Goal: Task Accomplishment & Management: Complete application form

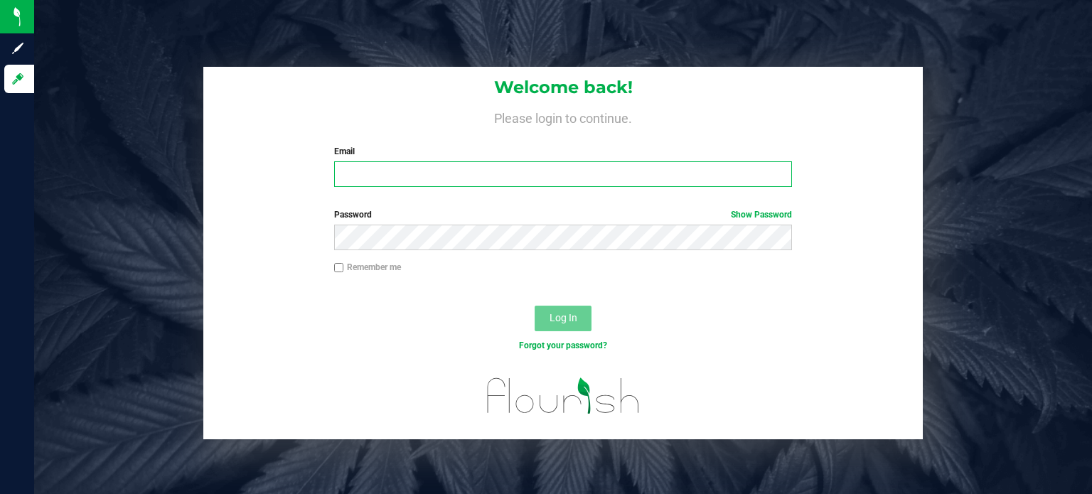
type input "[EMAIL_ADDRESS][PERSON_NAME][DOMAIN_NAME]"
click at [580, 324] on button "Log In" at bounding box center [563, 319] width 57 height 26
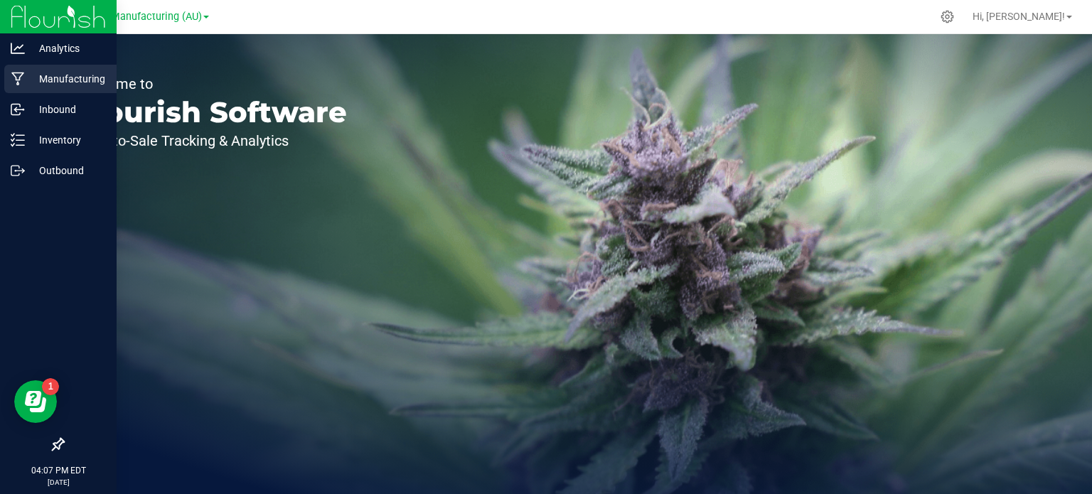
click at [16, 70] on div "Manufacturing" at bounding box center [60, 79] width 112 height 28
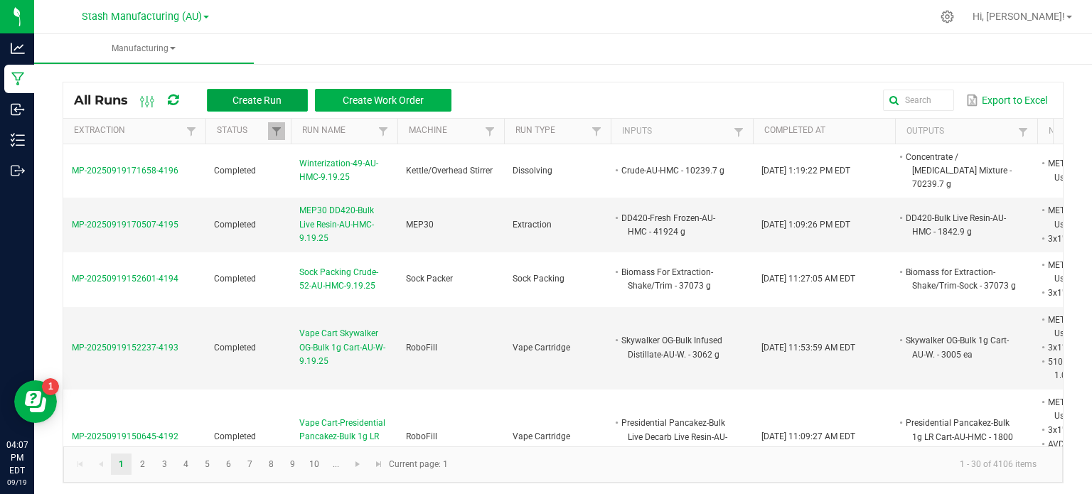
click at [238, 97] on span "Create Run" at bounding box center [257, 100] width 49 height 11
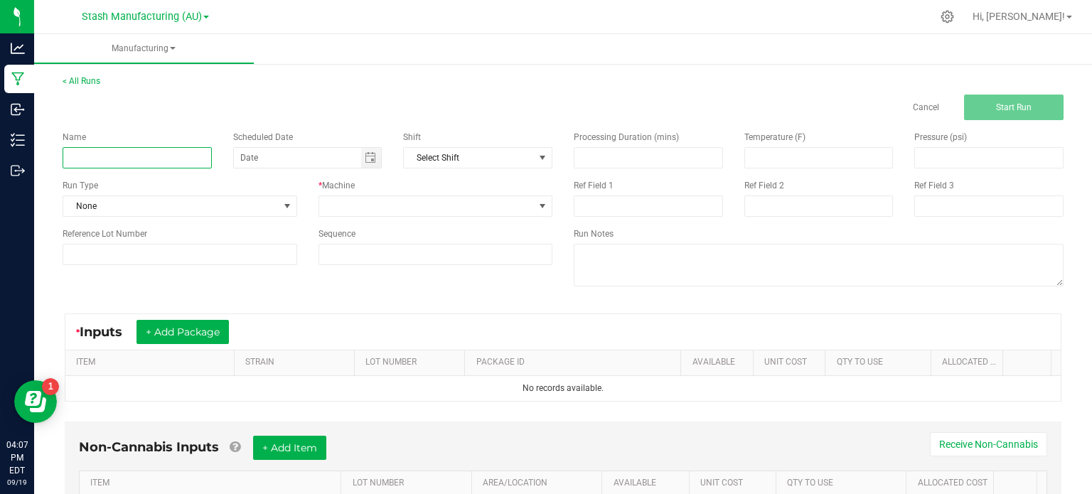
click at [201, 163] on input at bounding box center [137, 157] width 149 height 21
click at [537, 161] on span "NO DATA FOUND" at bounding box center [542, 157] width 11 height 11
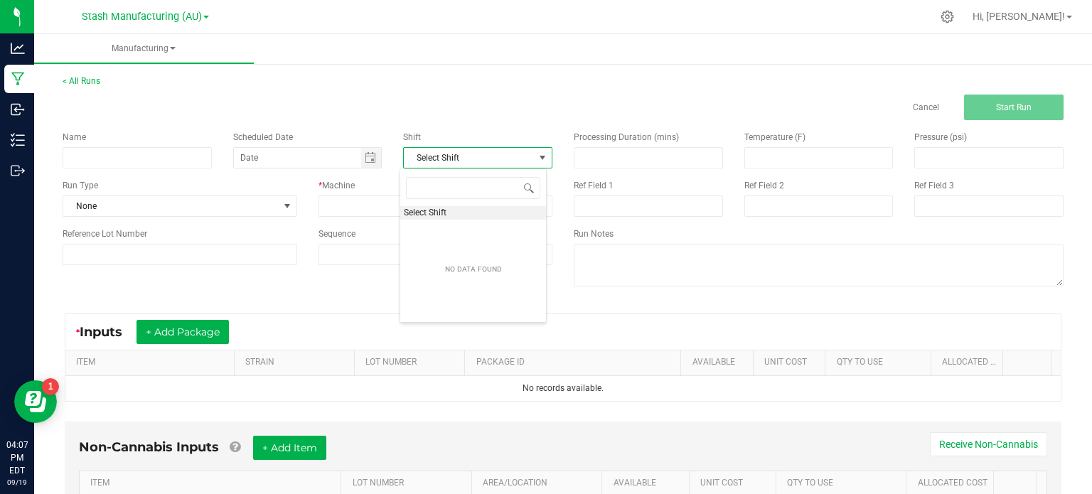
scroll to position [21, 147]
click at [521, 127] on div "Name Scheduled Date Shift Select Shift Run Type None * Machine Reference Lot Nu…" at bounding box center [307, 198] width 511 height 156
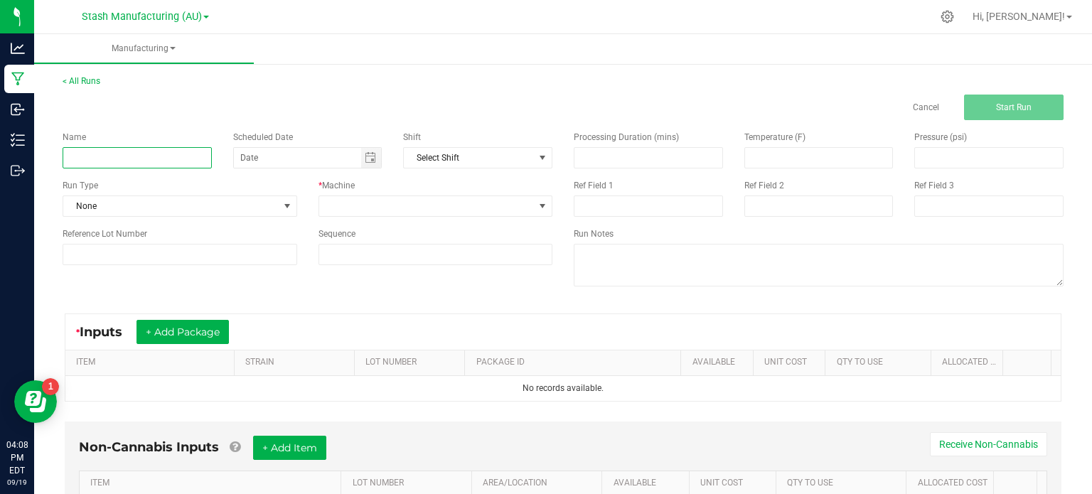
click at [154, 153] on input at bounding box center [137, 157] width 149 height 21
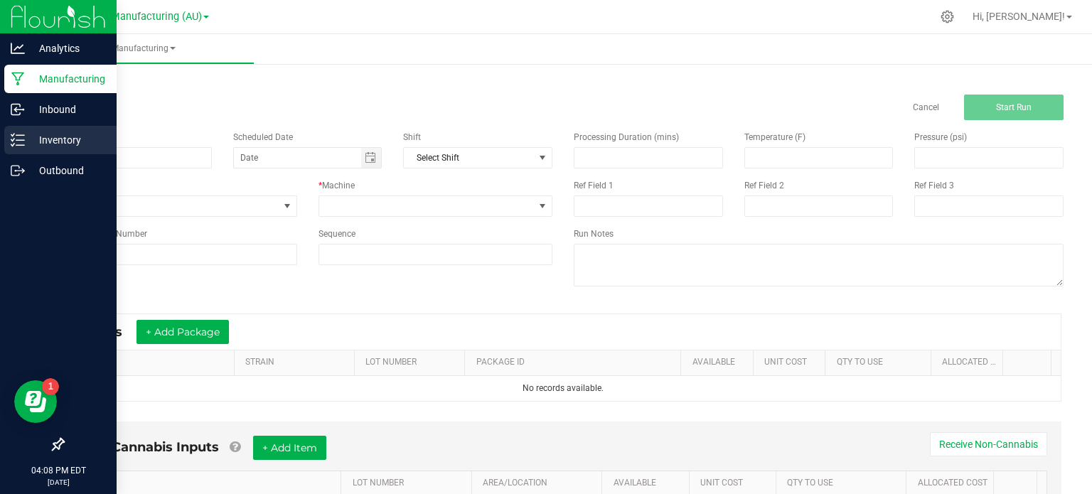
click at [28, 139] on p "Inventory" at bounding box center [67, 140] width 85 height 17
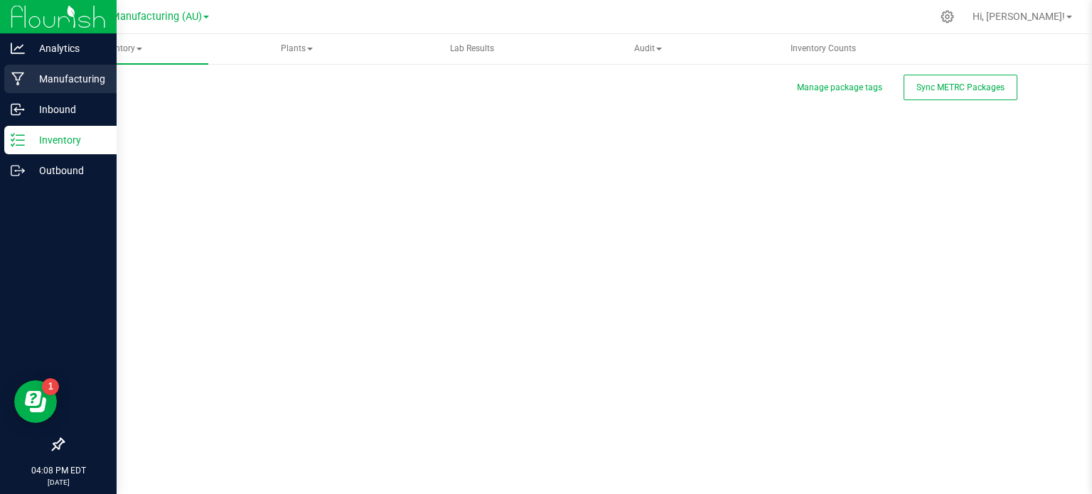
click at [59, 82] on p "Manufacturing" at bounding box center [67, 78] width 85 height 17
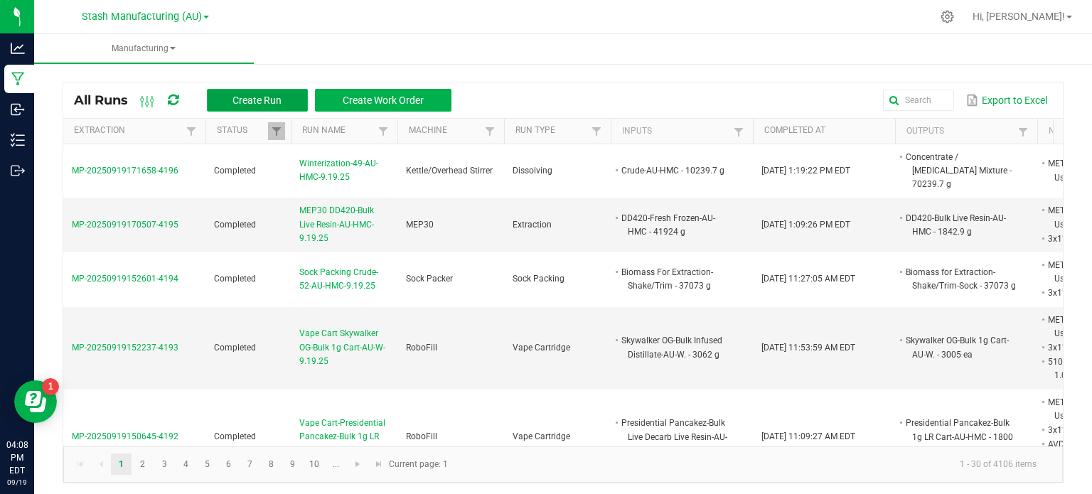
click at [235, 95] on span "Create Run" at bounding box center [257, 100] width 49 height 11
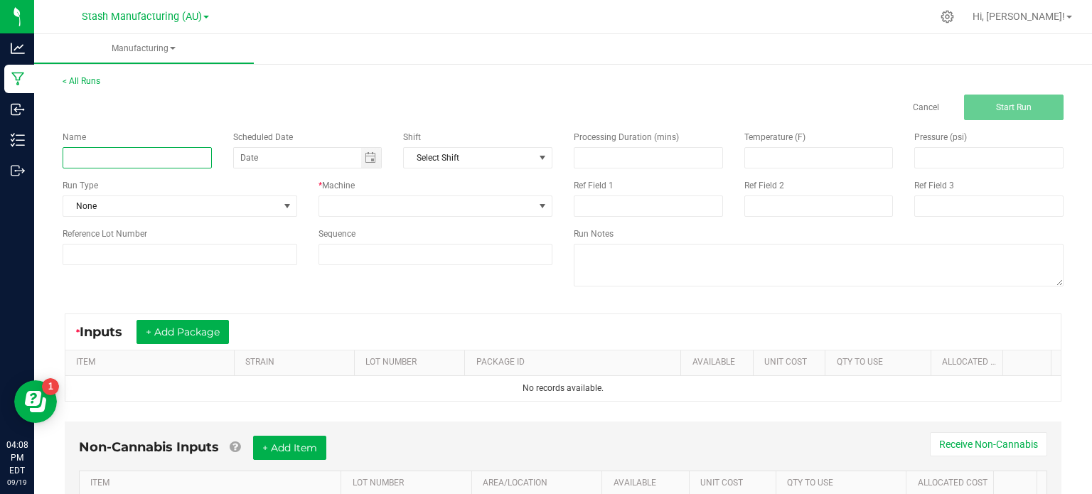
click at [157, 152] on input at bounding box center [137, 157] width 149 height 21
click at [365, 152] on span "Toggle calendar" at bounding box center [370, 157] width 11 height 11
type input "Cap Junky-Bulk 1g LR Vape-AU-HMC-9.19.2025"
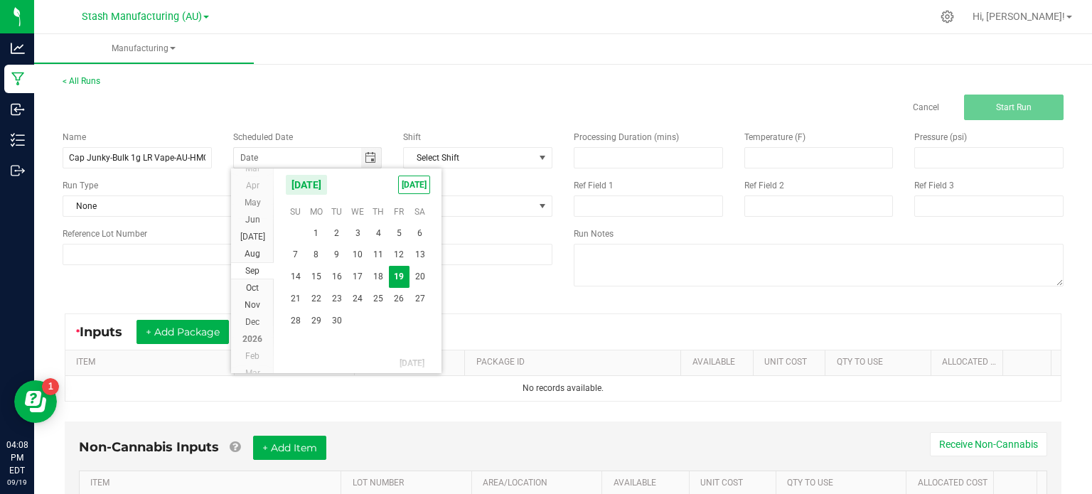
click at [370, 124] on div "Name Cap Junky-Bulk 1g LR Vape-AU-HMC-9.19.2025 Scheduled Date Shift Select Shi…" at bounding box center [307, 198] width 511 height 156
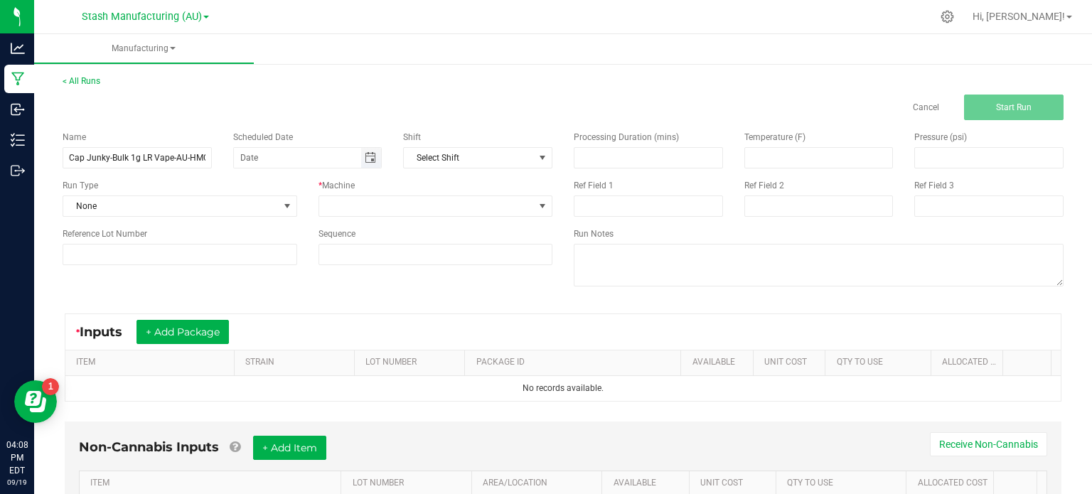
click at [370, 161] on span "Toggle calendar" at bounding box center [370, 157] width 11 height 11
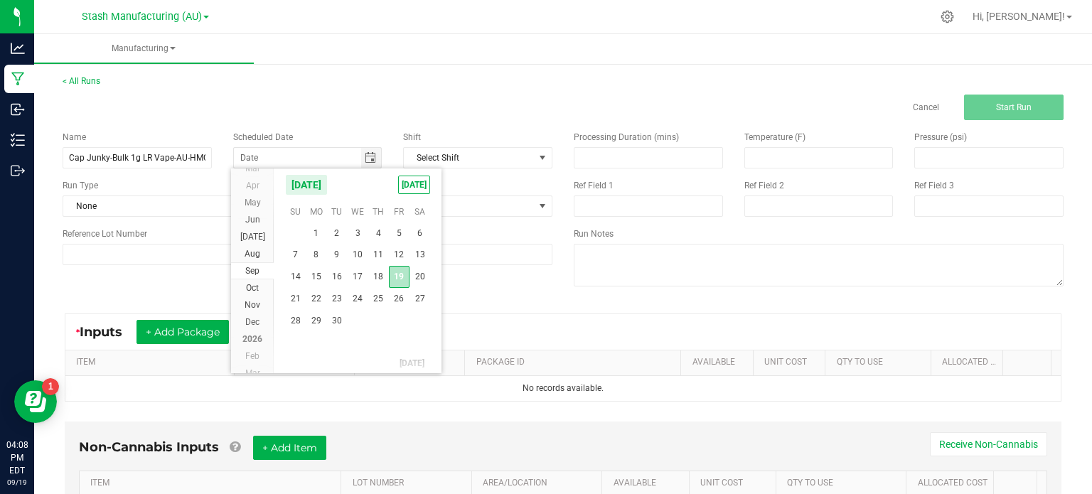
click at [399, 276] on span "19" at bounding box center [399, 277] width 21 height 22
type input "[DATE]"
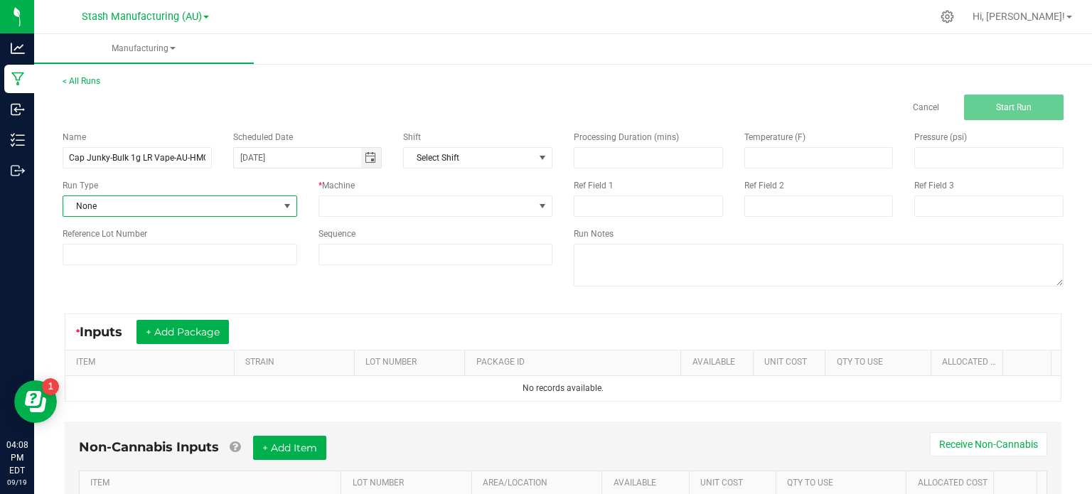
click at [282, 210] on span at bounding box center [287, 206] width 11 height 11
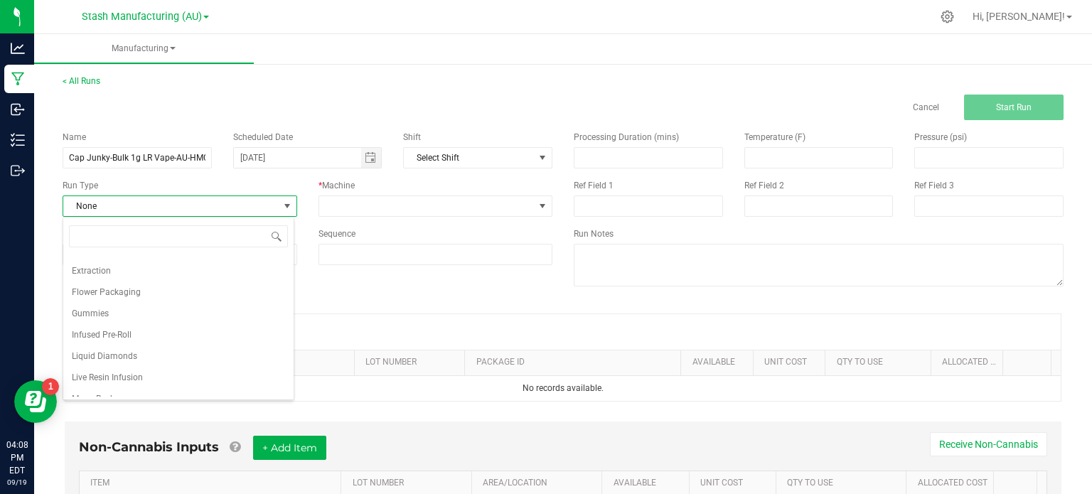
scroll to position [242, 0]
click at [242, 386] on li "Vape Cartridge" at bounding box center [178, 385] width 230 height 21
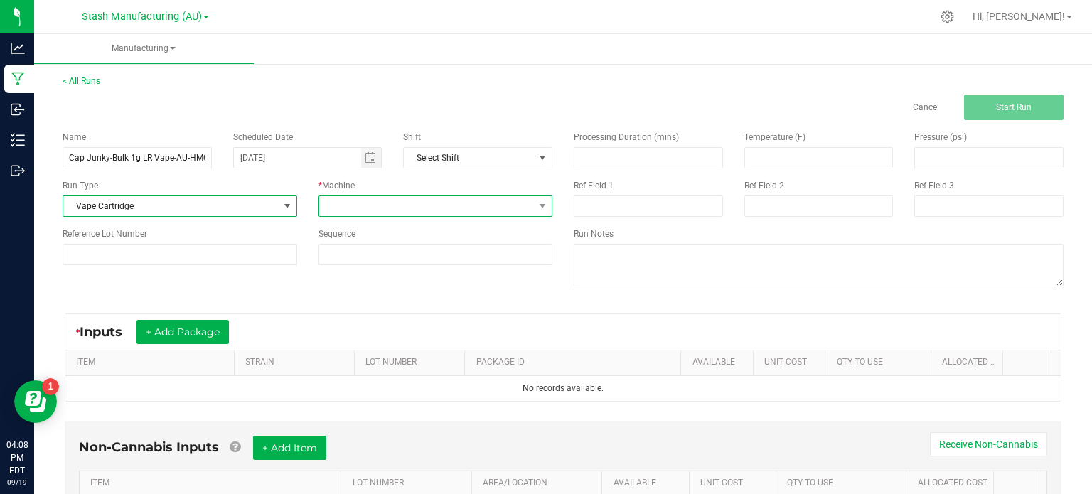
click at [407, 208] on span at bounding box center [426, 206] width 215 height 20
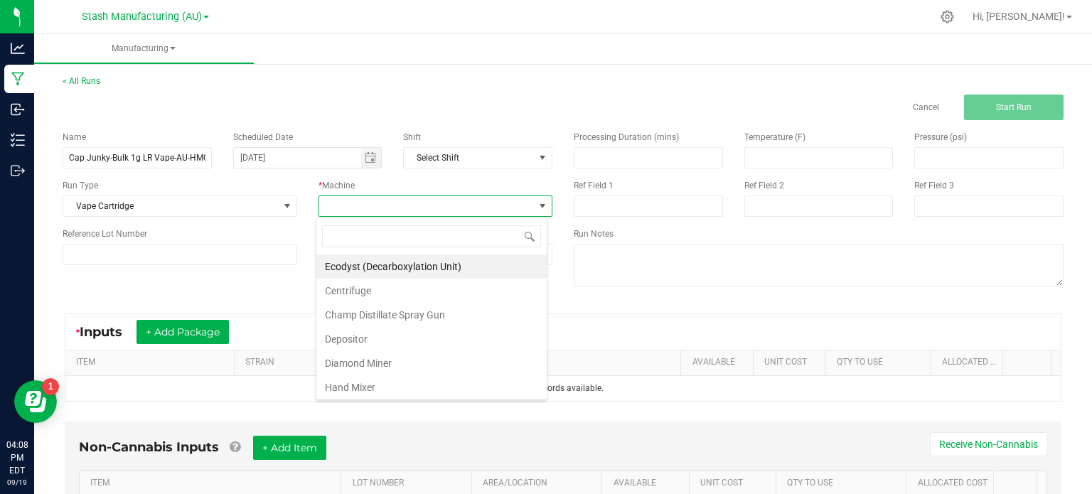
scroll to position [264, 0]
click at [475, 258] on li "RoboFill" at bounding box center [431, 269] width 230 height 24
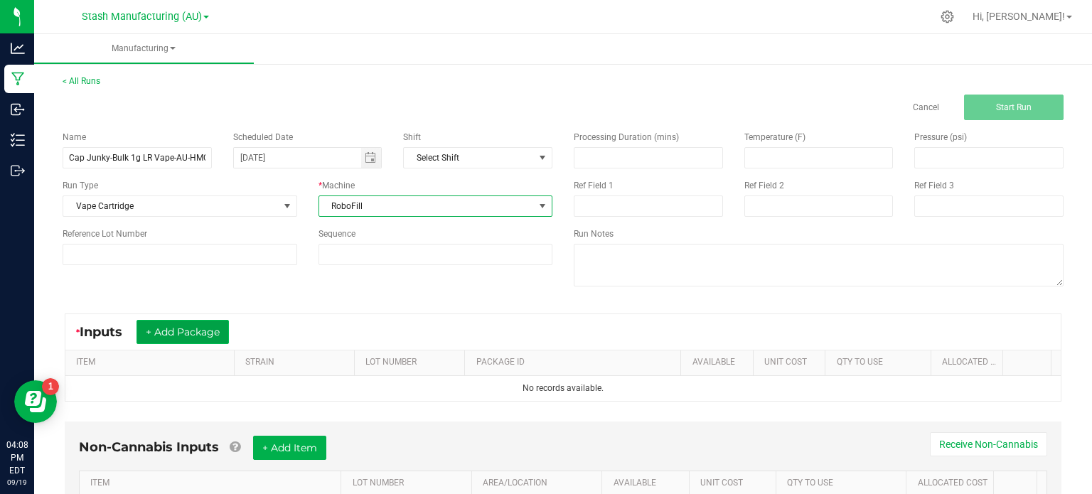
click at [217, 321] on button "+ Add Package" at bounding box center [183, 332] width 92 height 24
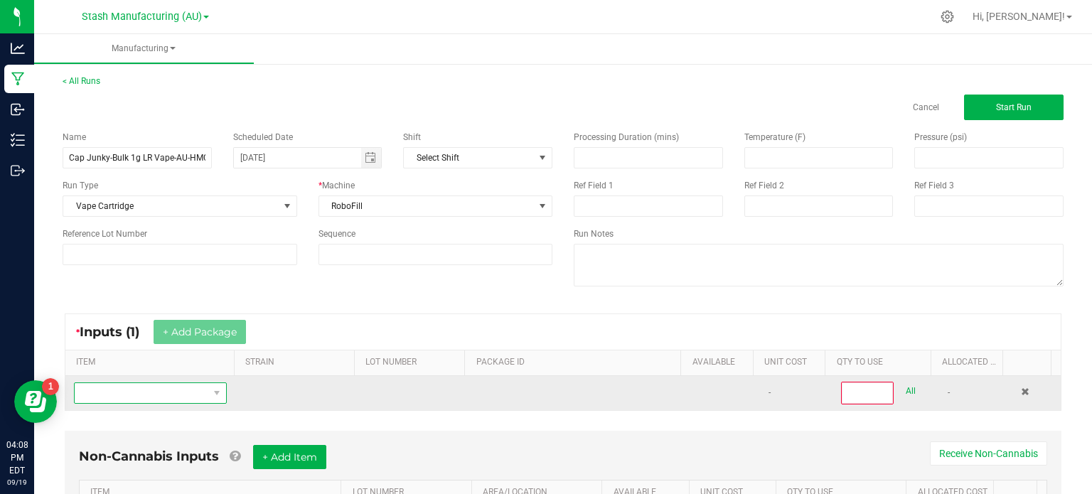
click at [146, 387] on span "NO DATA FOUND" at bounding box center [142, 393] width 134 height 20
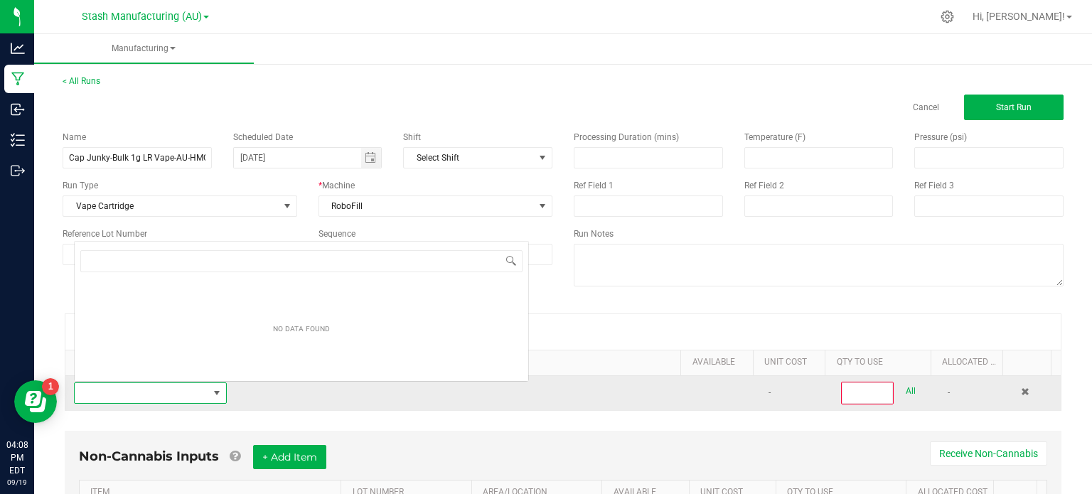
scroll to position [21, 147]
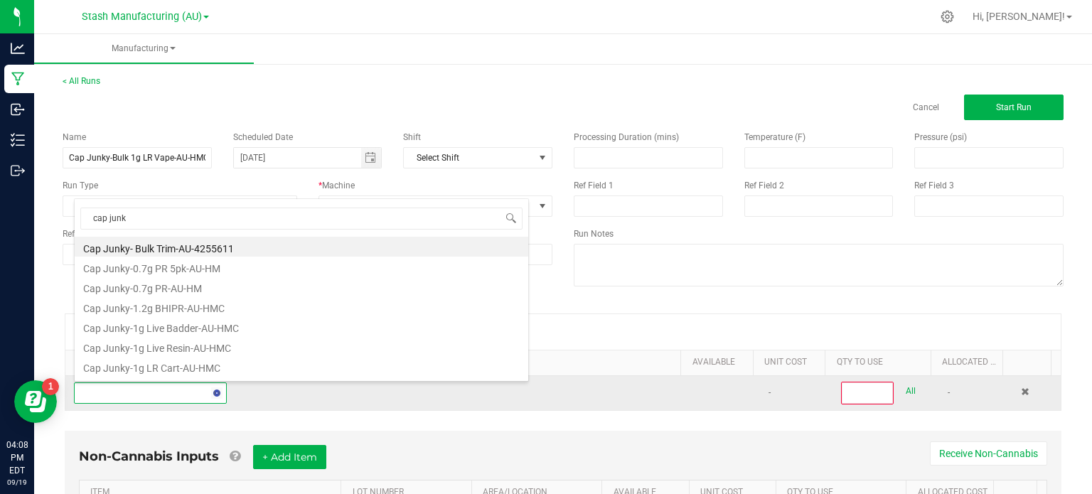
type input "cap junky"
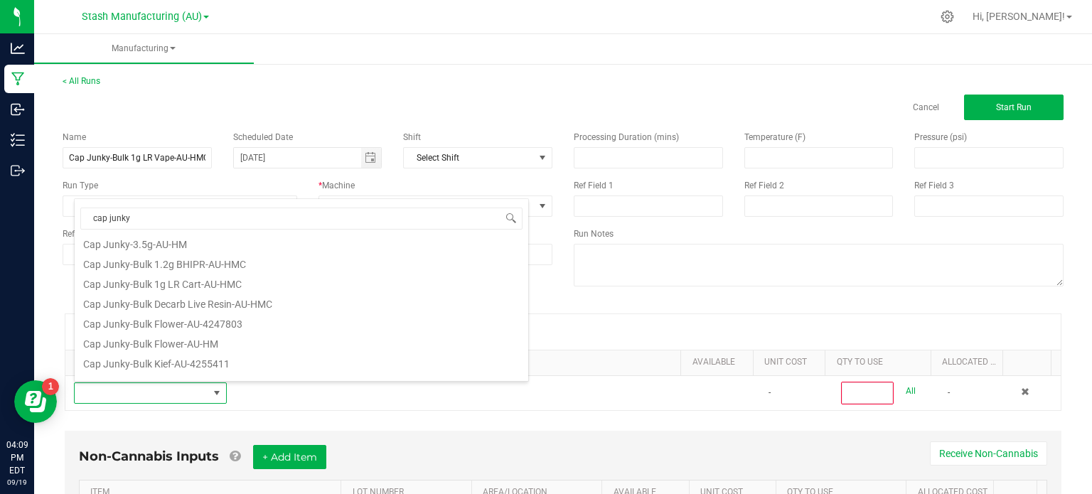
scroll to position [256, 0]
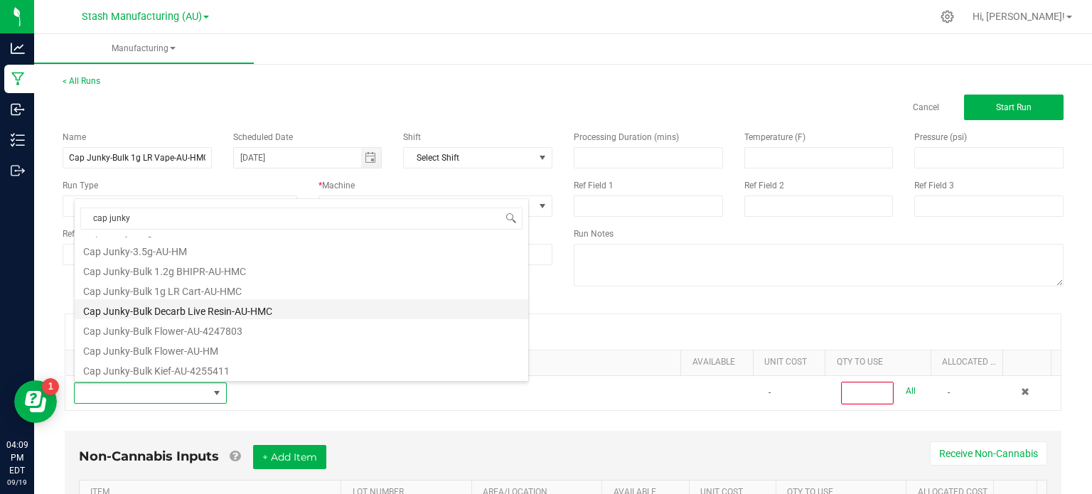
click at [262, 313] on li "Cap Junky-Bulk Decarb Live Resin-AU-HMC" at bounding box center [302, 309] width 454 height 20
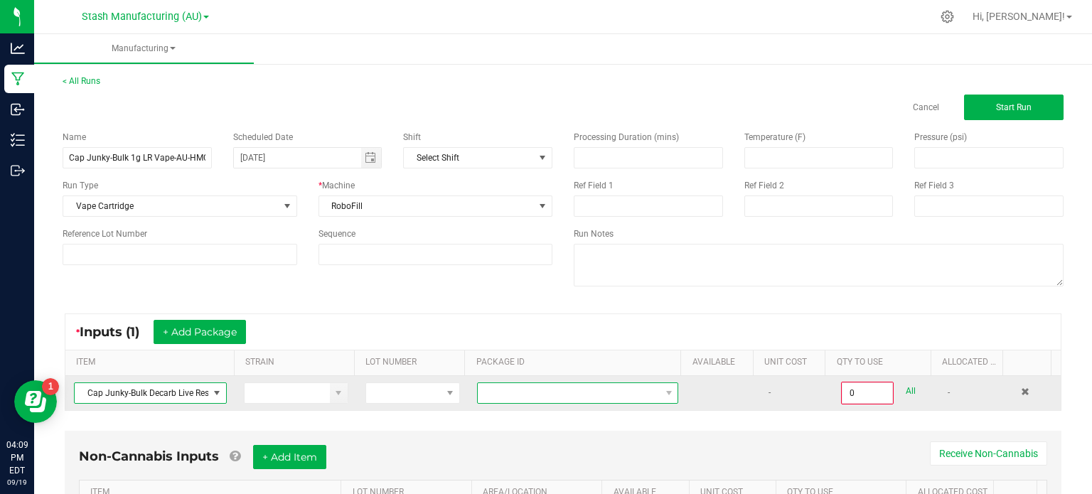
click at [503, 395] on span at bounding box center [569, 393] width 182 height 20
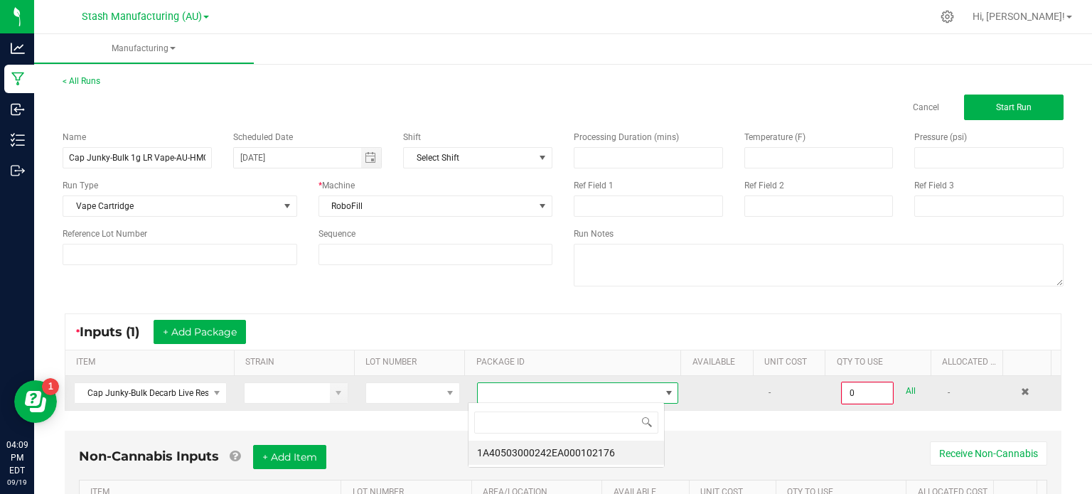
scroll to position [21, 196]
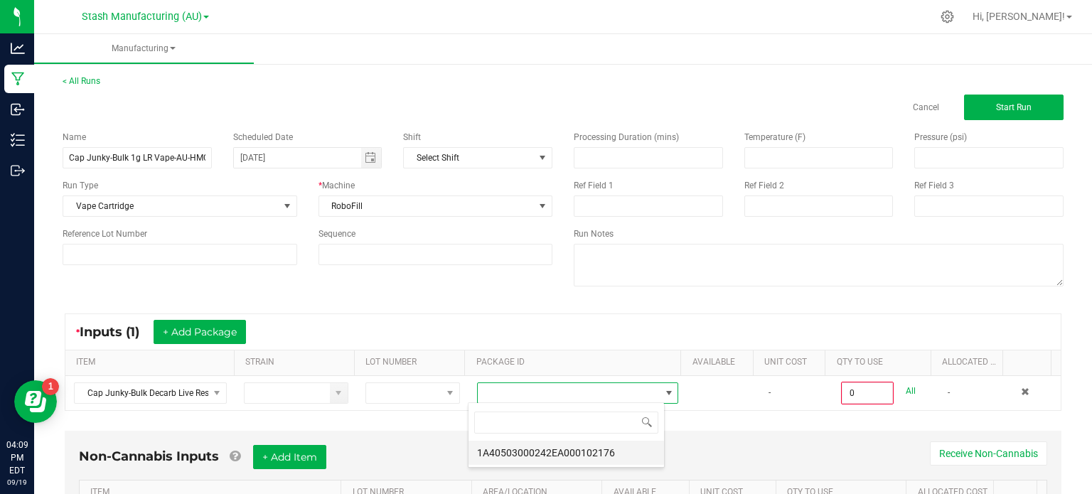
click at [545, 449] on li "1A40503000242EA000102176" at bounding box center [567, 453] width 196 height 24
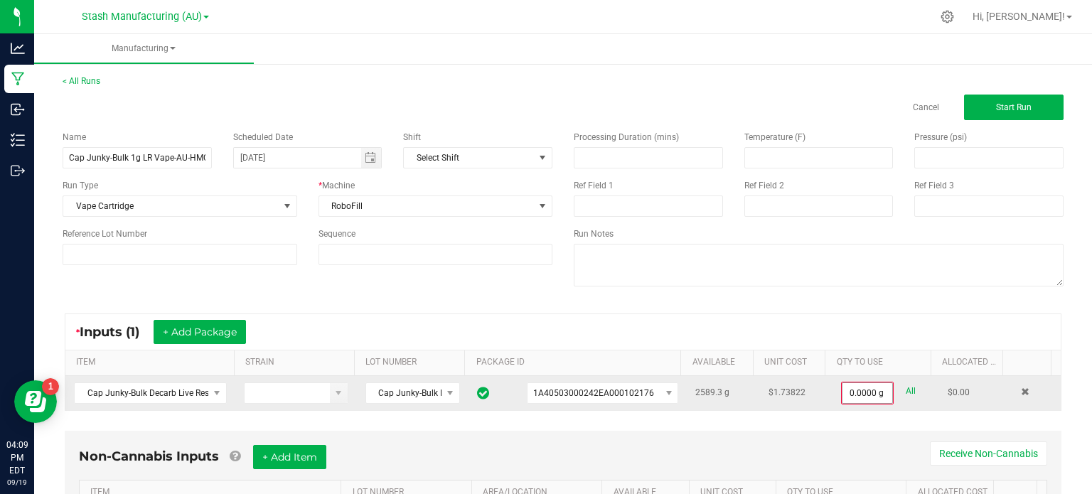
click at [843, 391] on input "0.0000 g" at bounding box center [868, 393] width 50 height 20
paste input "2564.6"
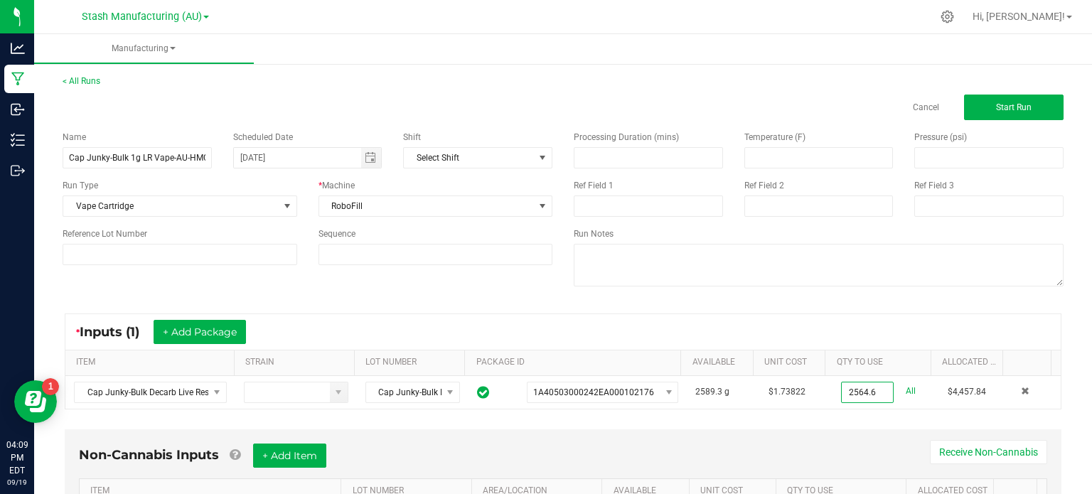
scroll to position [89, 0]
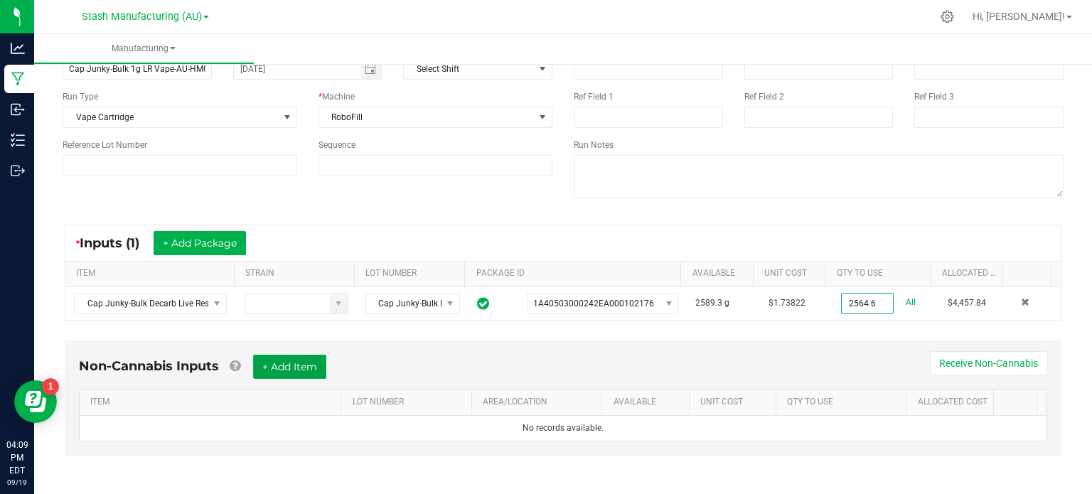
type input "2564.6000 g"
click at [299, 365] on button "+ Add Item" at bounding box center [289, 367] width 73 height 24
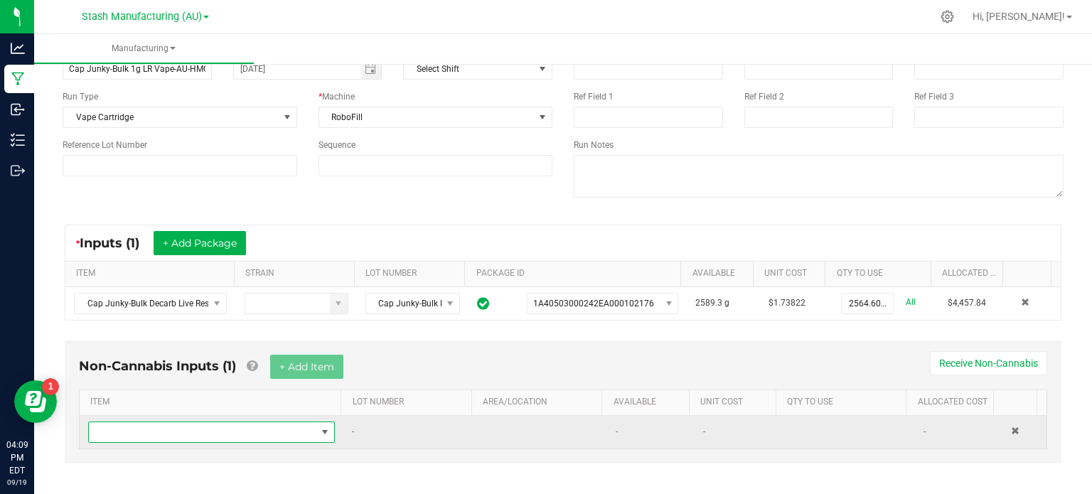
click at [260, 423] on span "NO DATA FOUND" at bounding box center [203, 432] width 228 height 20
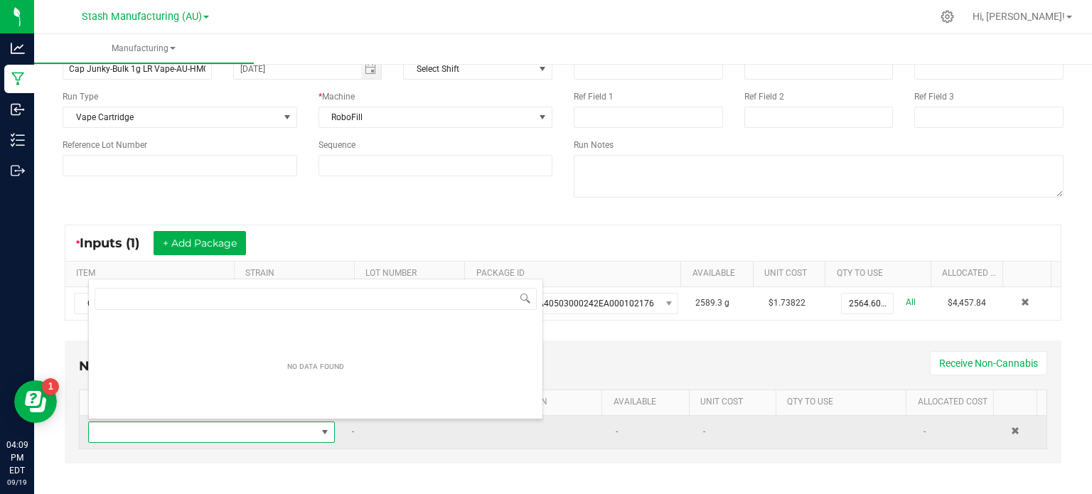
scroll to position [21, 237]
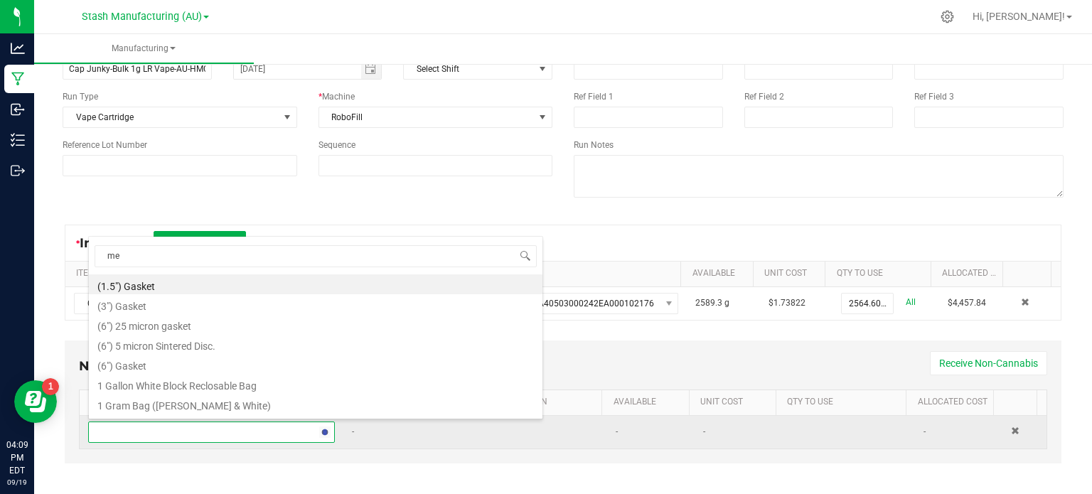
type input "met"
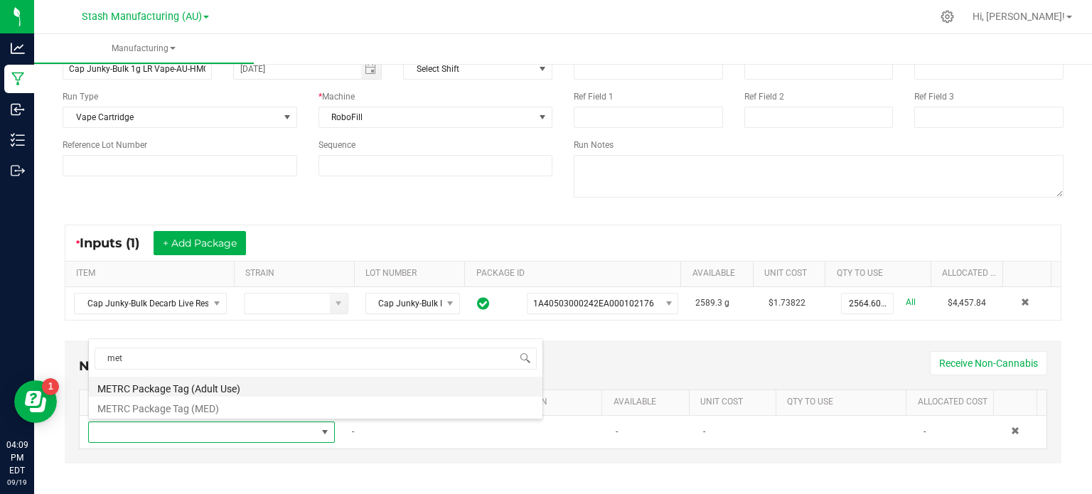
click at [260, 389] on li "METRC Package Tag (Adult Use)" at bounding box center [316, 387] width 454 height 20
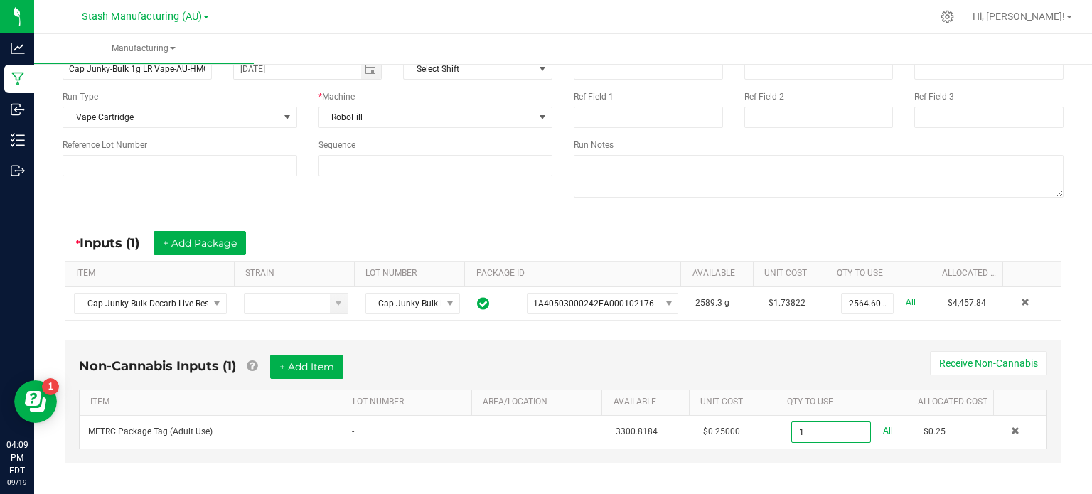
type input "1 ea"
click at [272, 366] on div "Non-Cannabis Inputs (1) + Add Item Receive Non-Cannabis" at bounding box center [563, 372] width 968 height 35
click at [279, 367] on button "+ Add Item" at bounding box center [306, 367] width 73 height 24
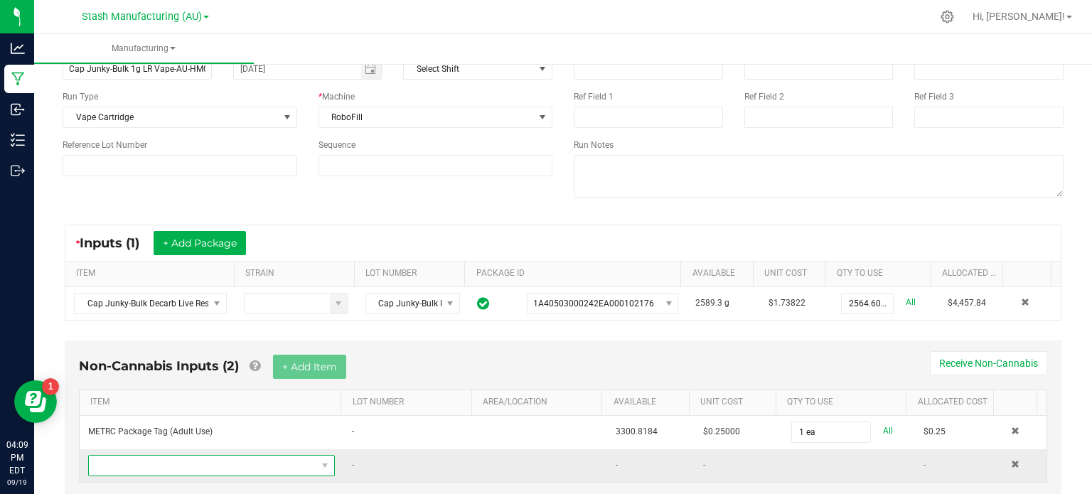
click at [262, 459] on span "NO DATA FOUND" at bounding box center [203, 466] width 228 height 20
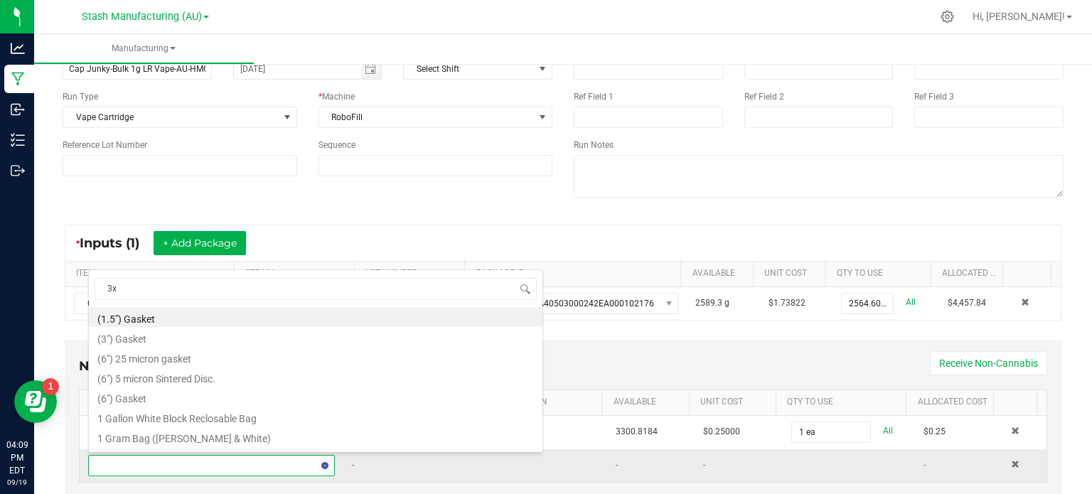
type input "3x1"
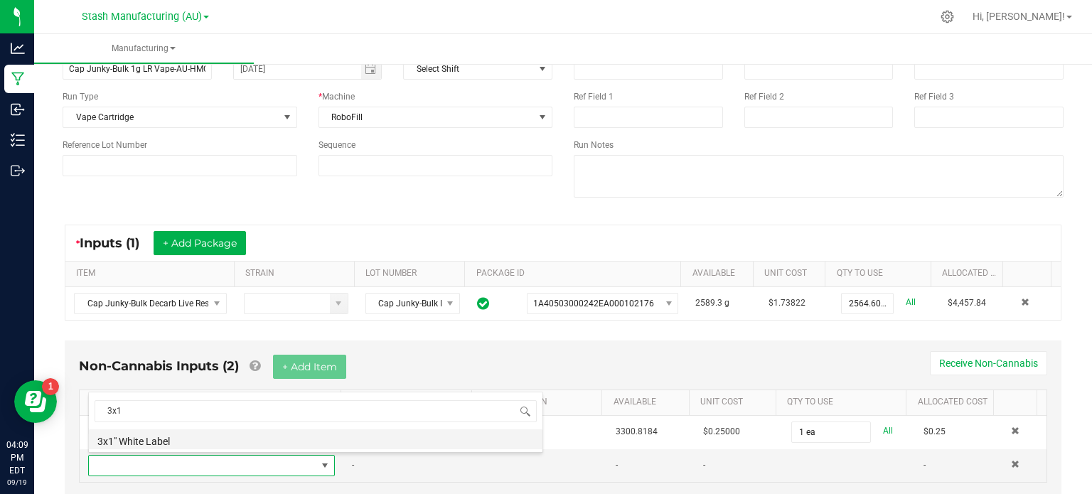
click at [273, 438] on li "3x1" White Label" at bounding box center [316, 439] width 454 height 20
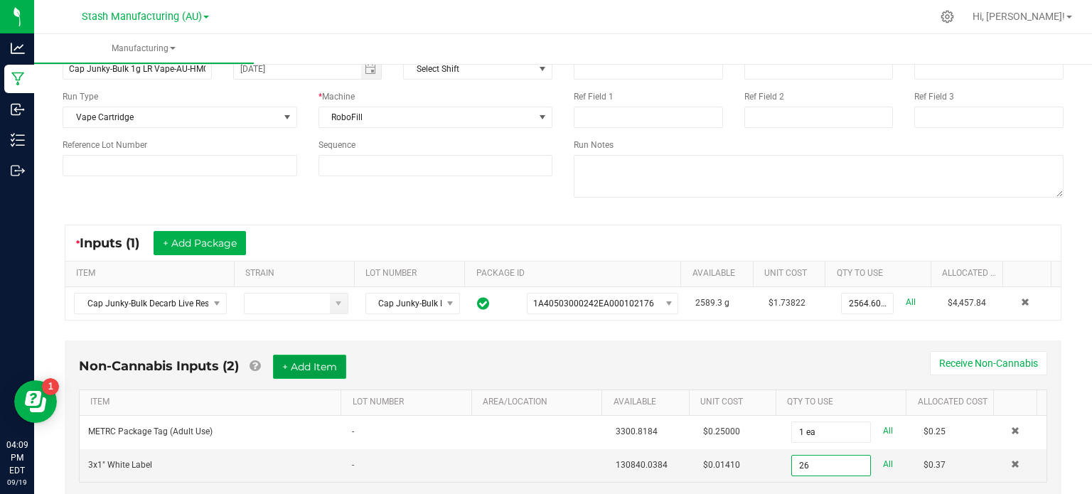
type input "26 ea"
click at [319, 373] on button "+ Add Item" at bounding box center [309, 367] width 73 height 24
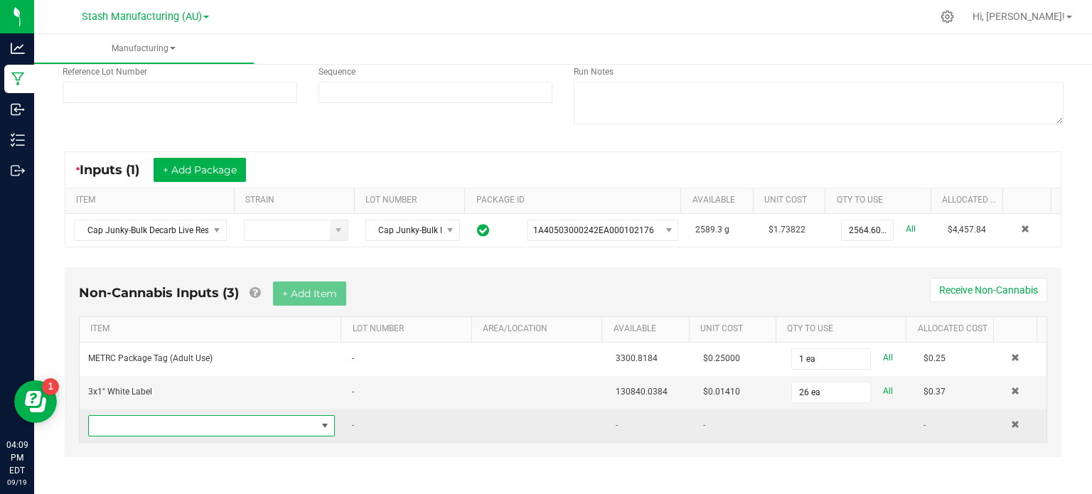
click at [270, 417] on span "NO DATA FOUND" at bounding box center [203, 426] width 228 height 20
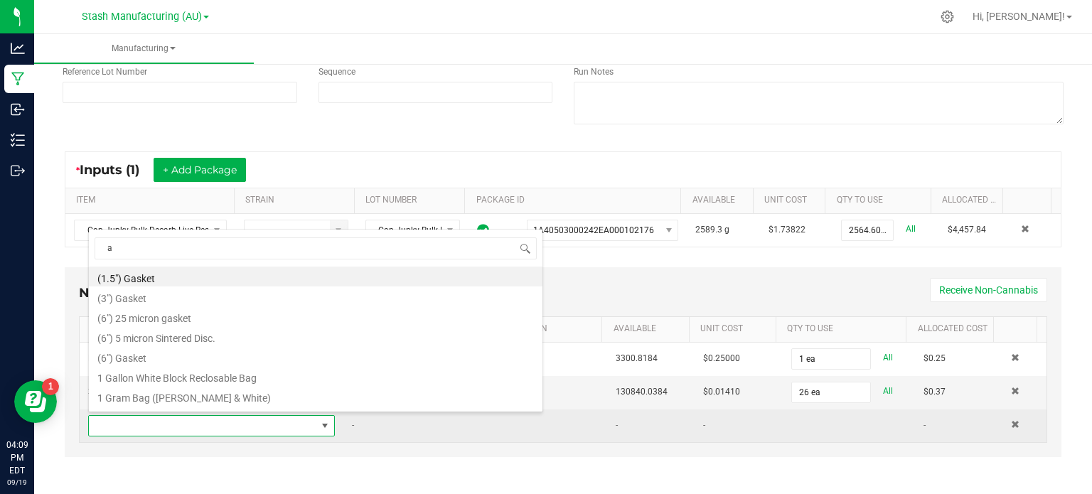
scroll to position [21, 237]
type input "avd"
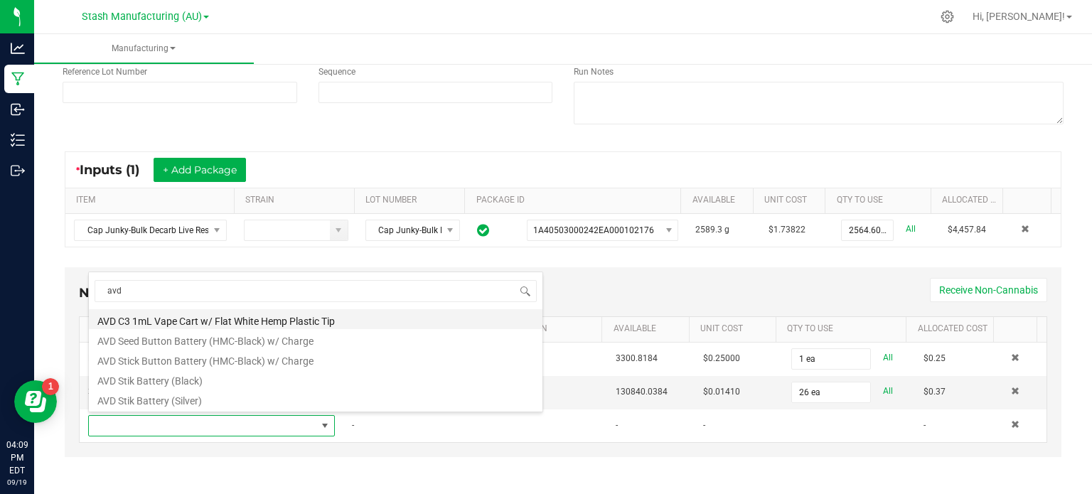
click at [313, 322] on li "AVD C3 1mL Vape Cart w/ Flat White Hemp Plastic Tip" at bounding box center [316, 319] width 454 height 20
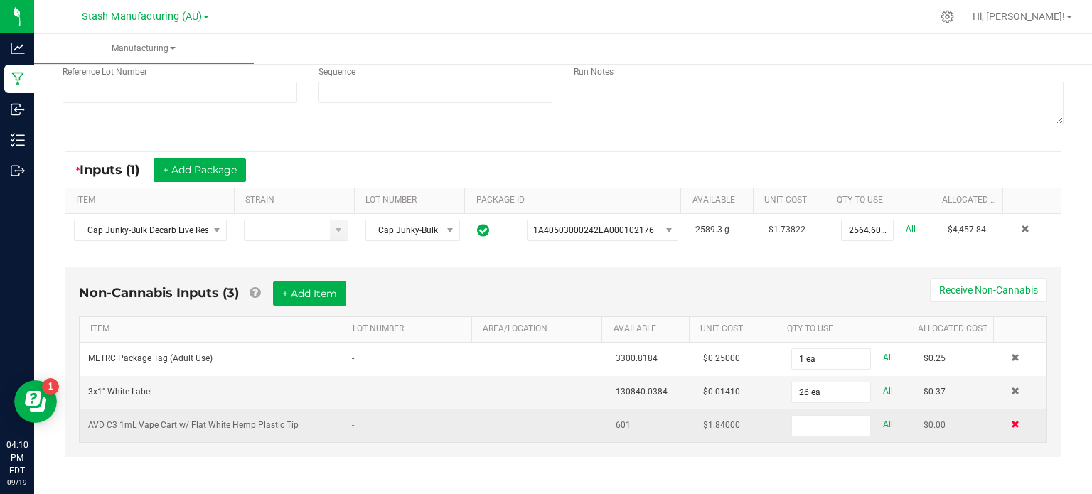
click at [1011, 420] on span at bounding box center [1015, 424] width 9 height 9
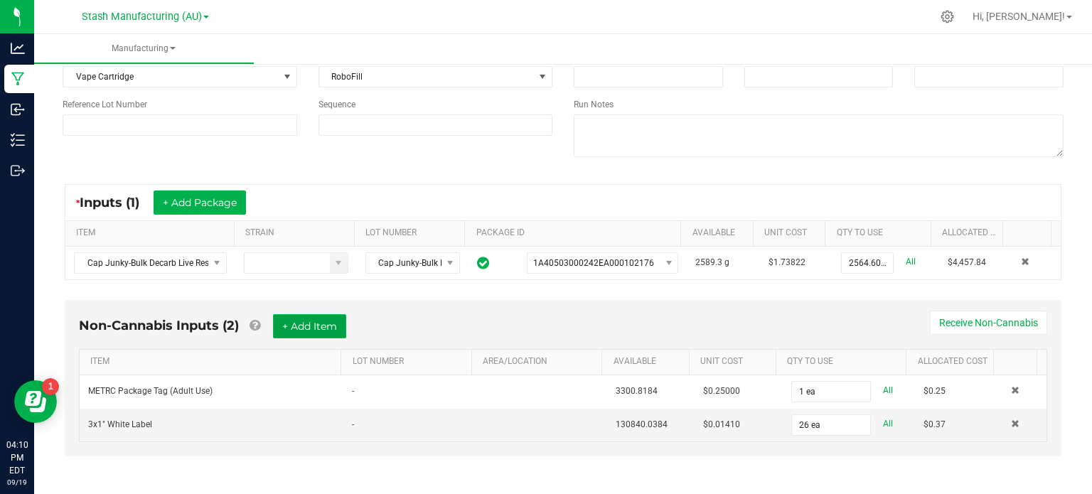
click at [319, 327] on button "+ Add Item" at bounding box center [309, 326] width 73 height 24
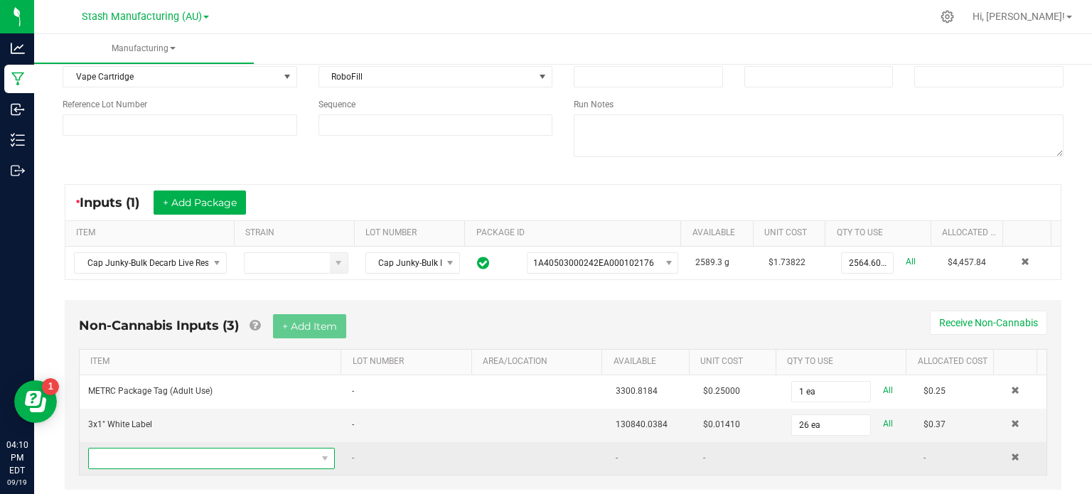
click at [235, 454] on span "NO DATA FOUND" at bounding box center [203, 459] width 228 height 20
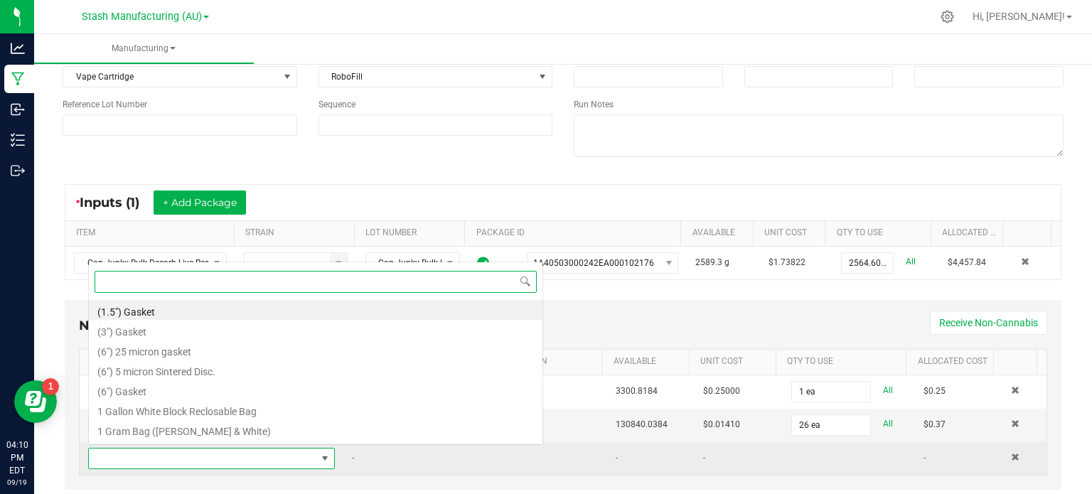
scroll to position [21, 237]
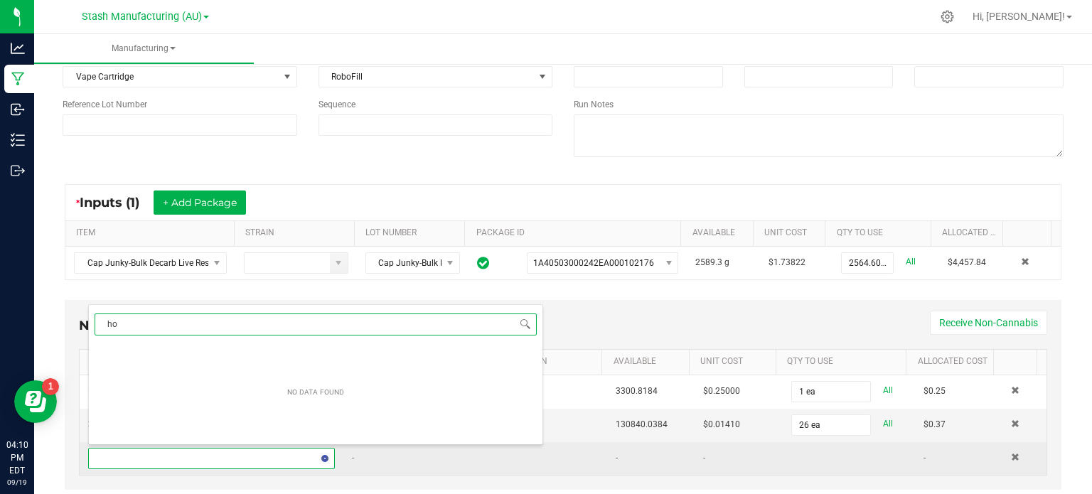
type input "h"
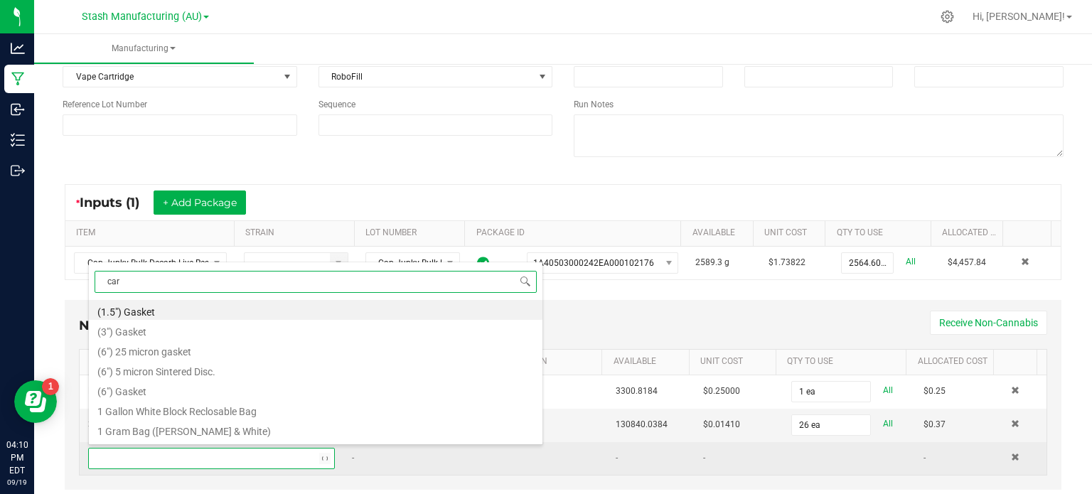
type input "cart"
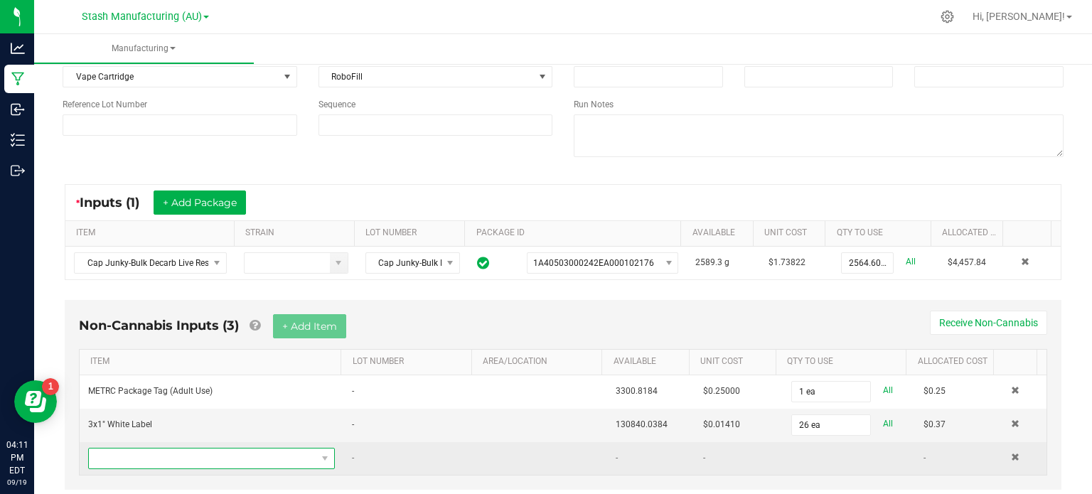
click at [231, 464] on span "NO DATA FOUND" at bounding box center [203, 459] width 228 height 20
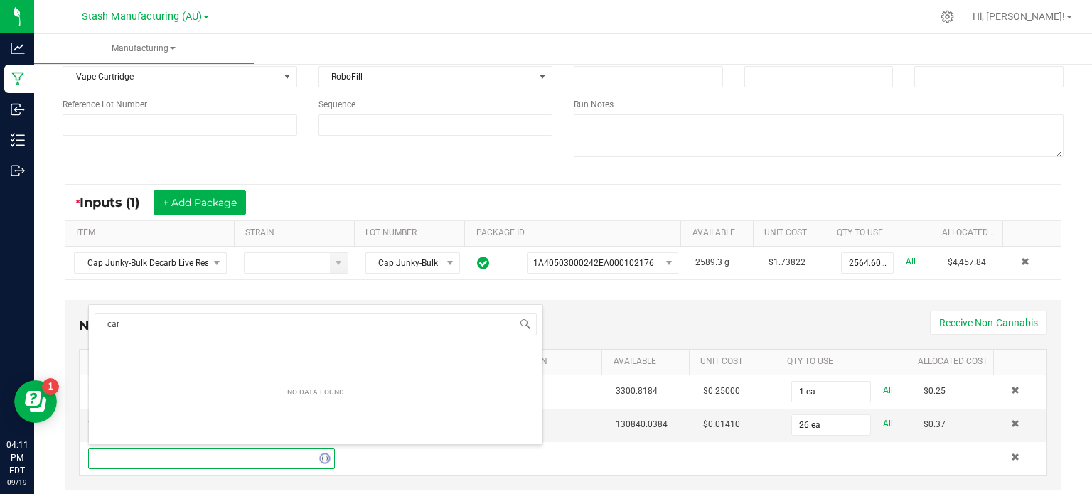
type input "cart"
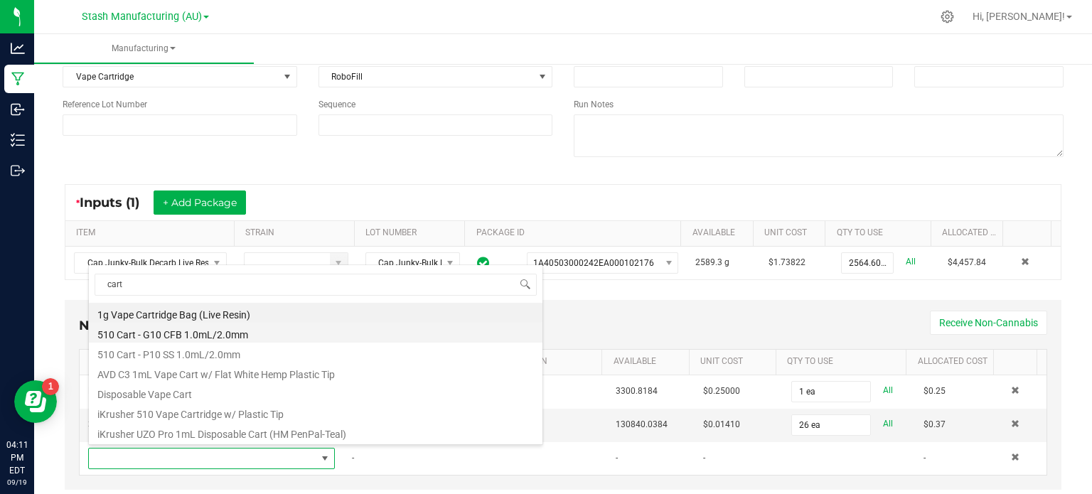
click at [254, 335] on li "510 Cart - G10 CFB 1.0mL/2.0mm" at bounding box center [316, 333] width 454 height 20
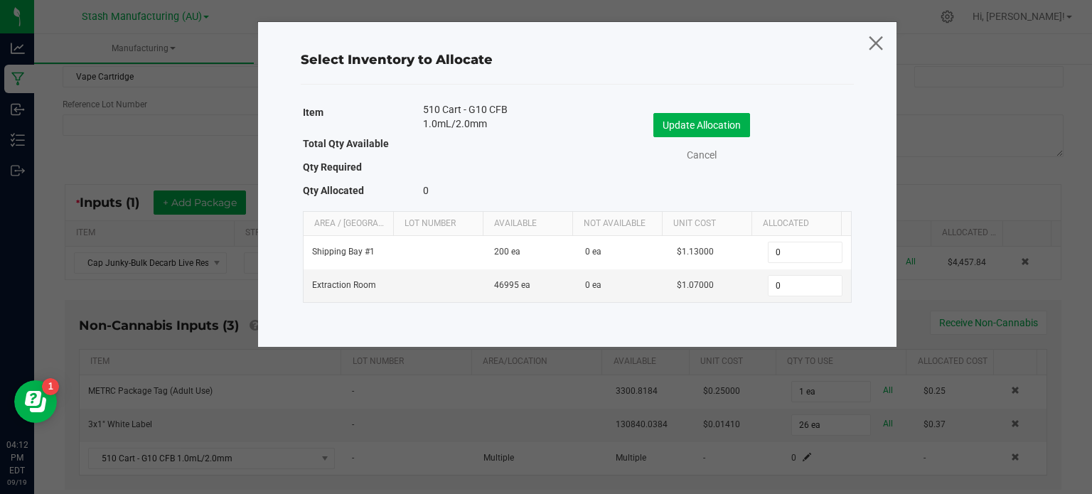
click at [871, 46] on icon at bounding box center [875, 43] width 19 height 34
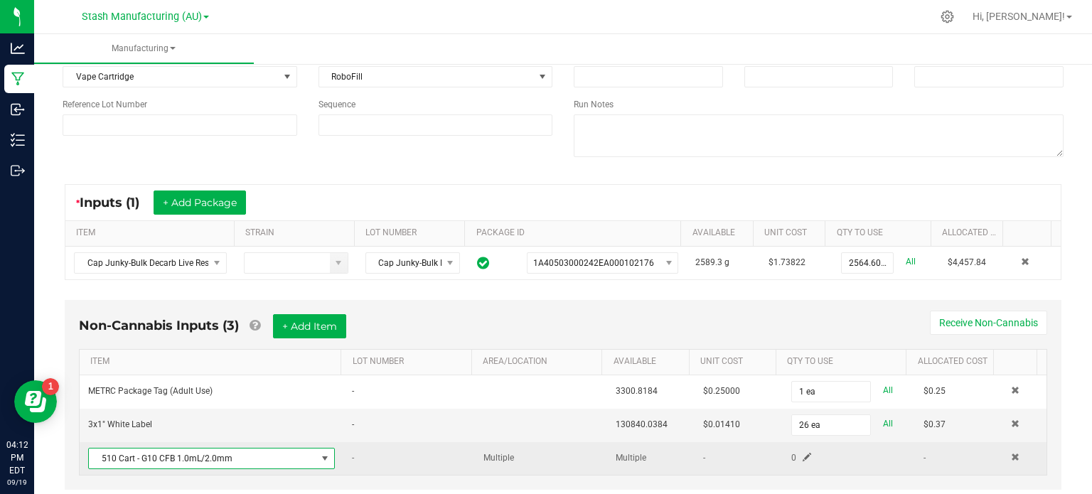
click at [287, 449] on span "510 Cart - G10 CFB 1.0mL/2.0mm" at bounding box center [203, 459] width 228 height 20
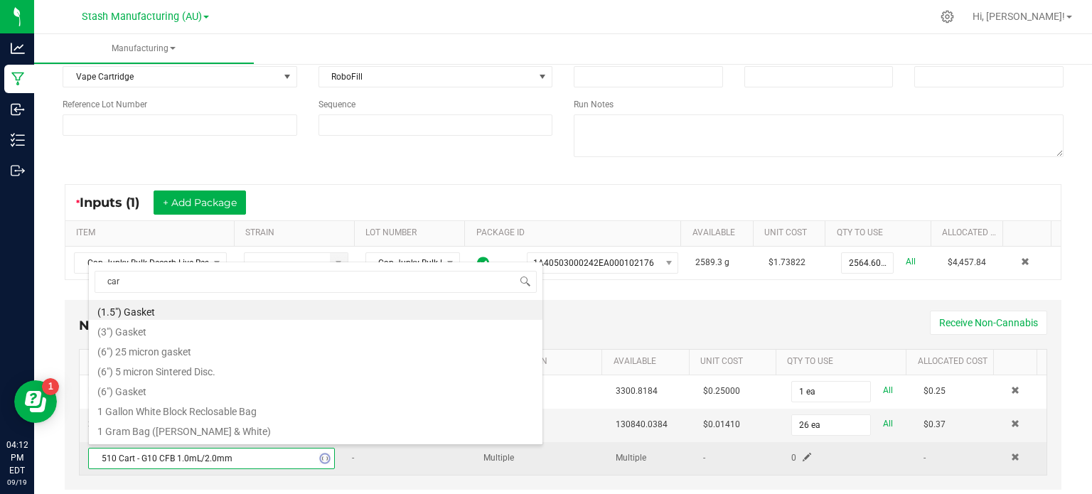
type input "cart"
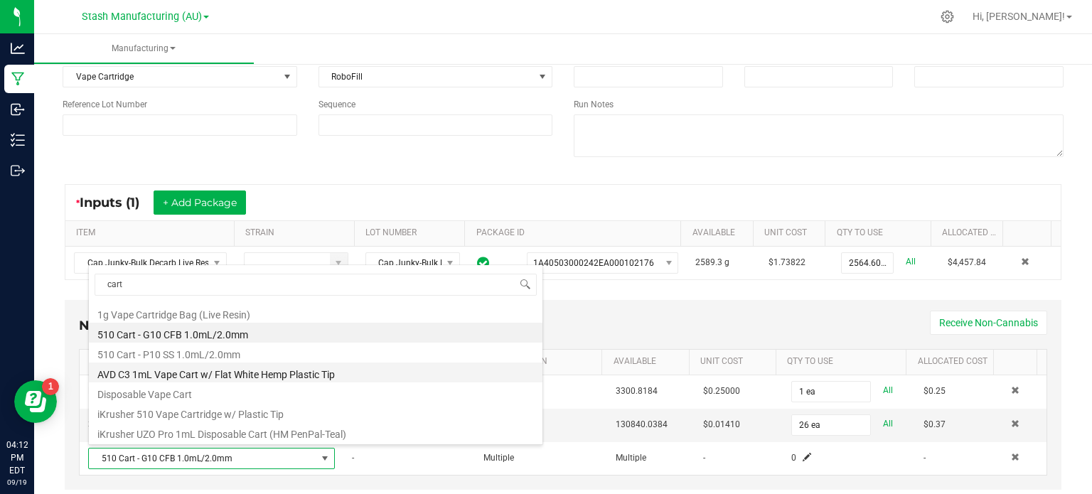
click at [273, 373] on li "AVD C3 1mL Vape Cart w/ Flat White Hemp Plastic Tip" at bounding box center [316, 373] width 454 height 20
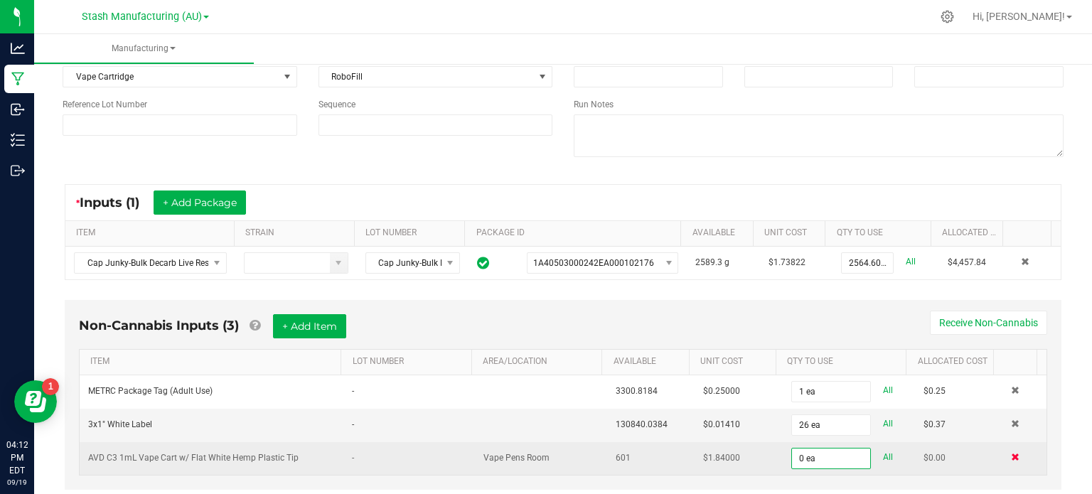
click at [1011, 458] on span at bounding box center [1015, 457] width 9 height 9
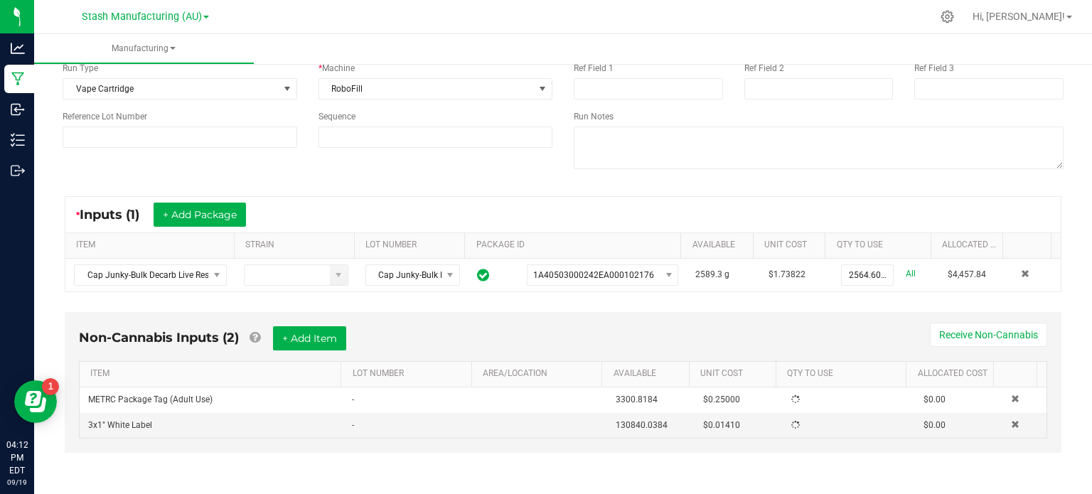
scroll to position [129, 0]
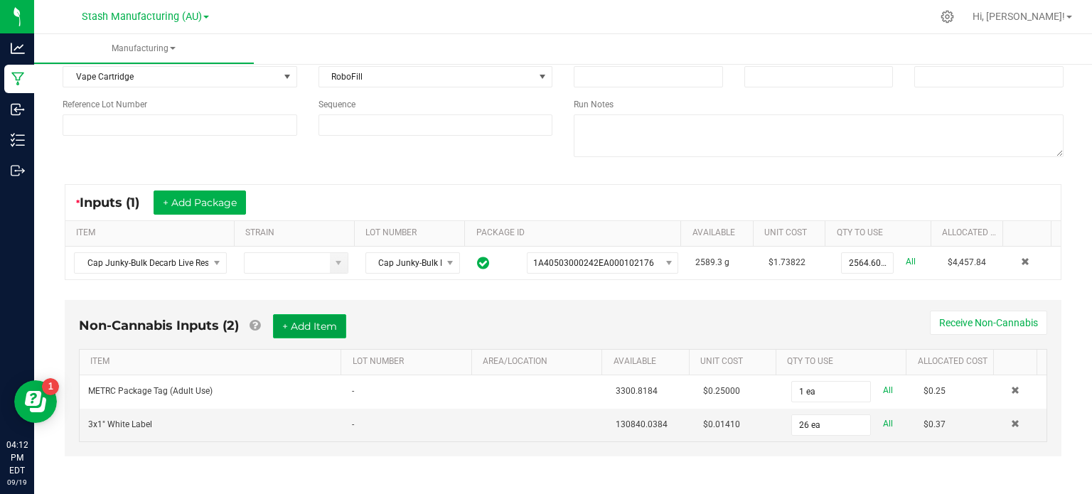
click at [287, 330] on button "+ Add Item" at bounding box center [309, 326] width 73 height 24
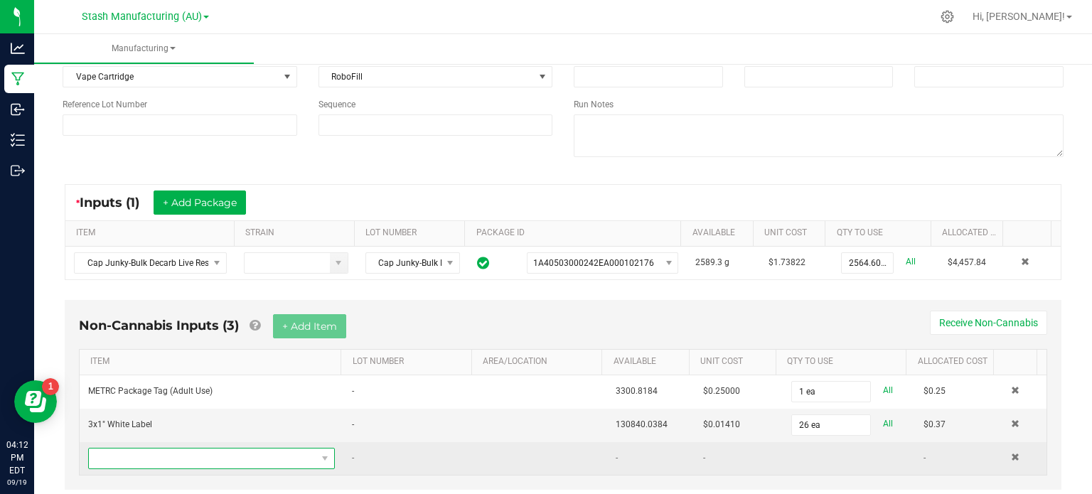
click at [202, 449] on span "NO DATA FOUND" at bounding box center [203, 459] width 228 height 20
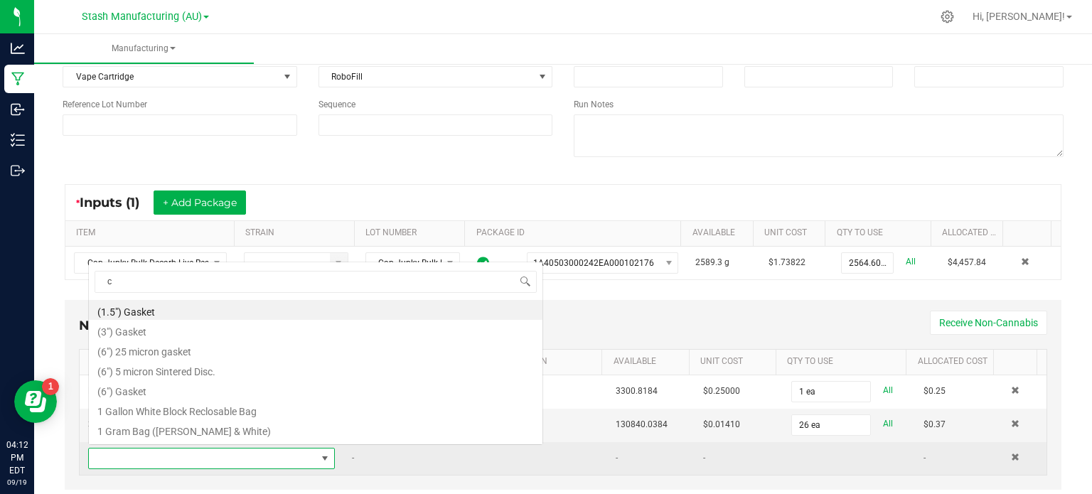
scroll to position [21, 237]
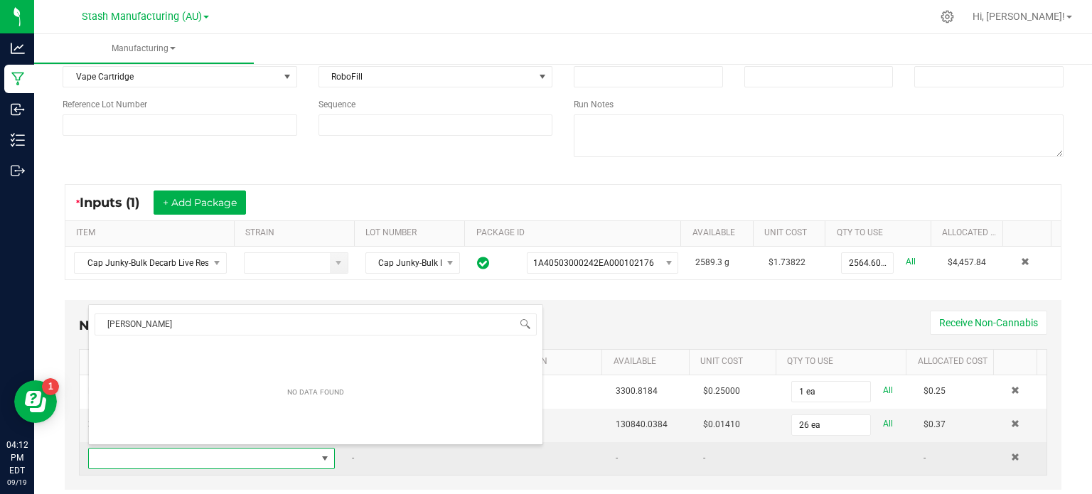
type input "cart"
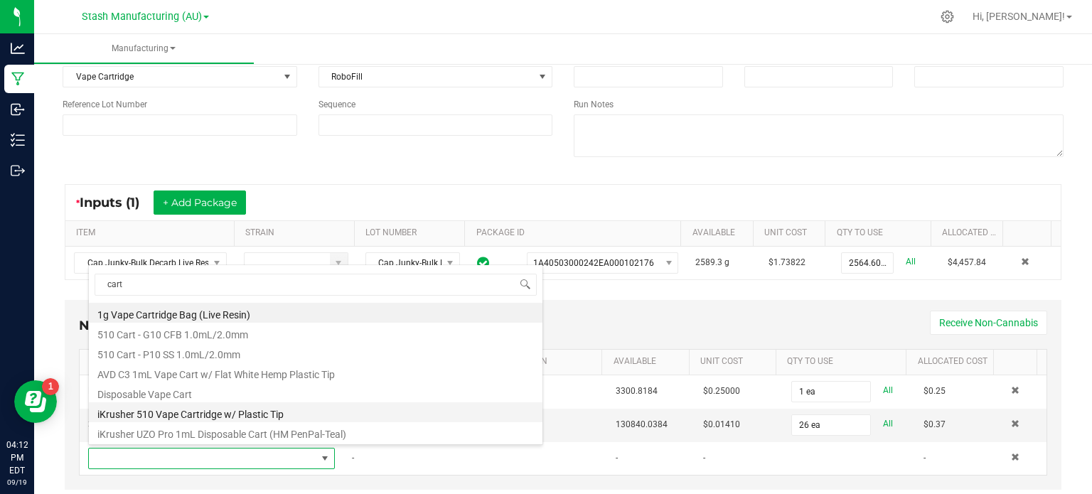
click at [201, 403] on li "iKrusher 510 Vape Cartridge w/ Plastic Tip" at bounding box center [316, 412] width 454 height 20
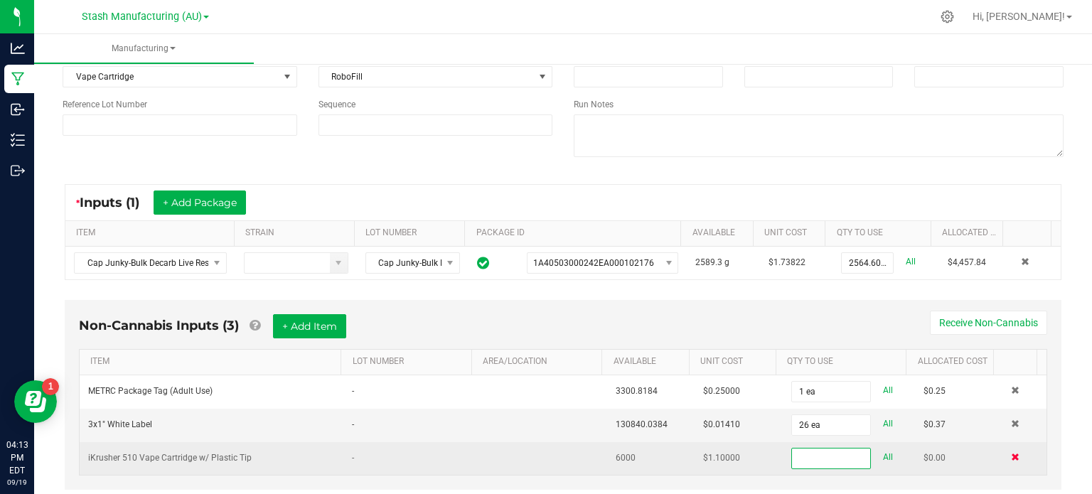
click at [1011, 453] on span at bounding box center [1015, 457] width 9 height 9
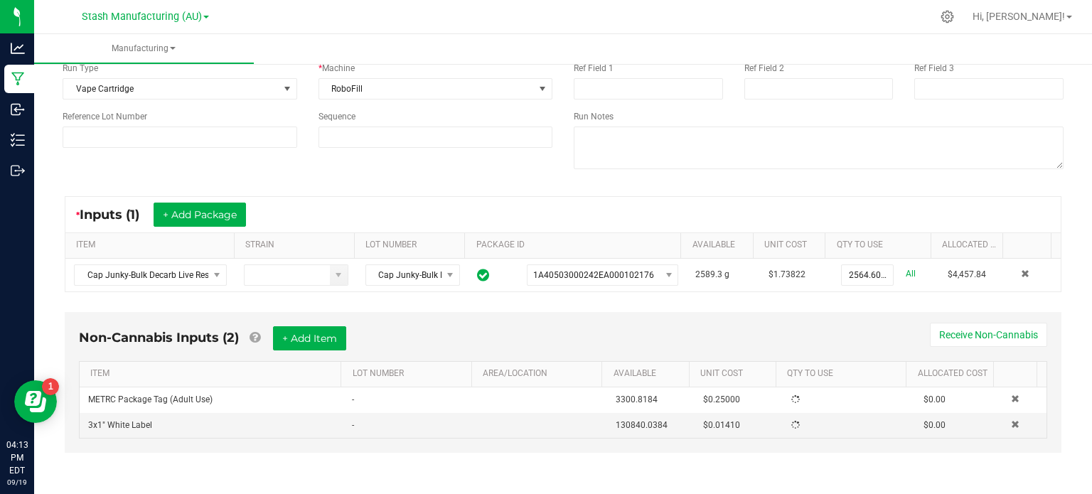
scroll to position [129, 0]
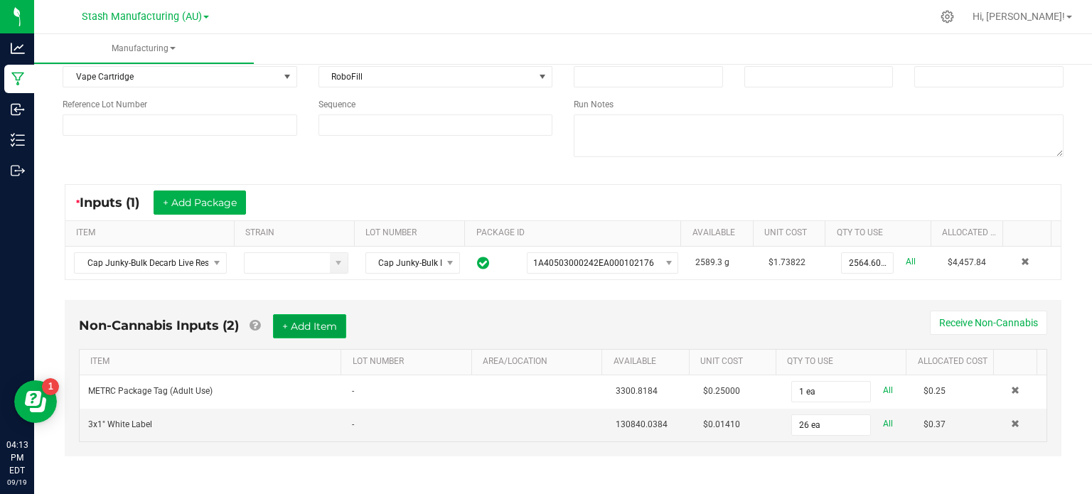
click at [321, 321] on button "+ Add Item" at bounding box center [309, 326] width 73 height 24
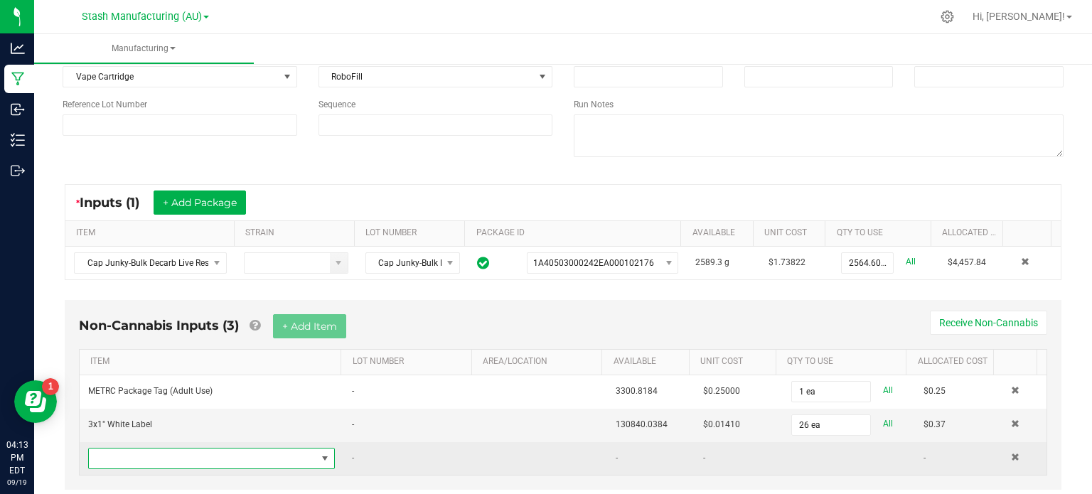
click at [245, 452] on span "NO DATA FOUND" at bounding box center [203, 459] width 228 height 20
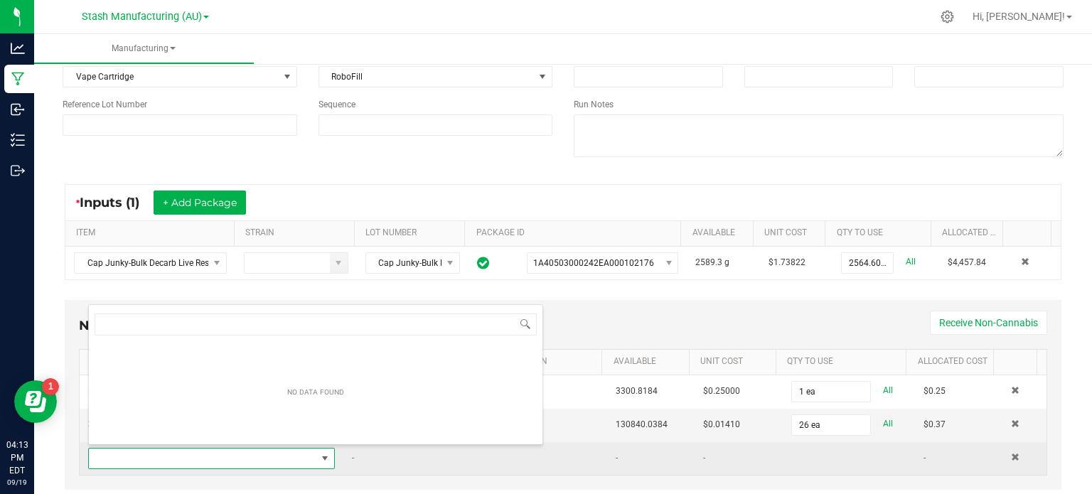
scroll to position [21, 237]
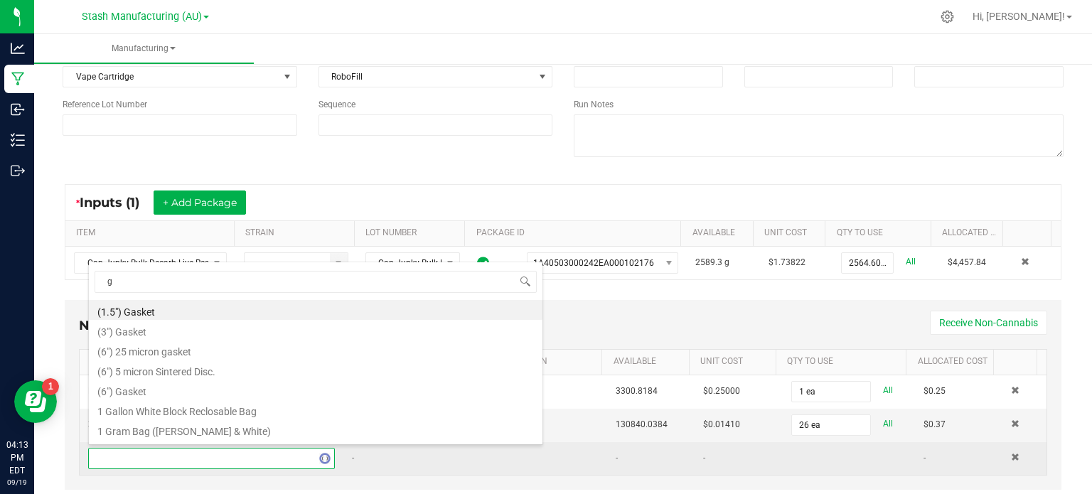
type input "g1"
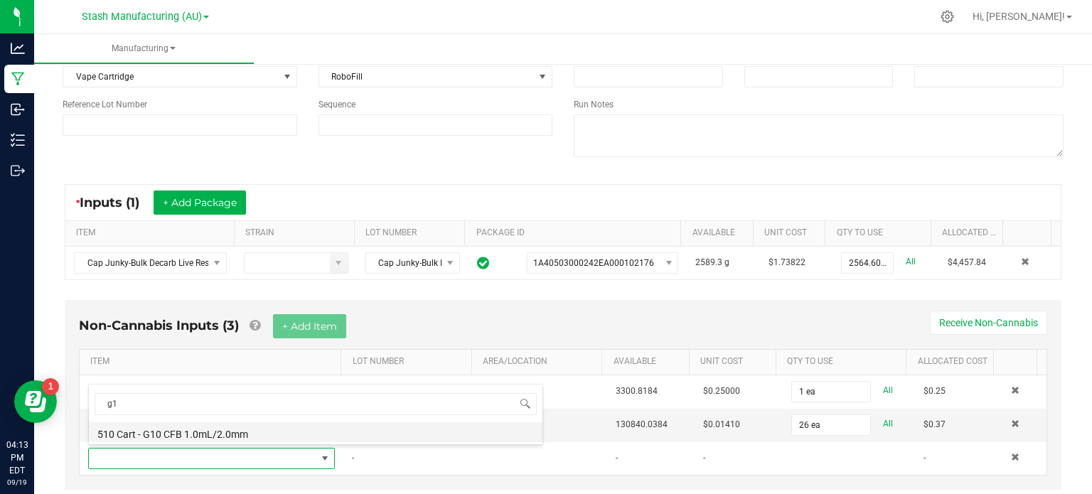
click at [247, 436] on li "510 Cart - G10 CFB 1.0mL/2.0mm" at bounding box center [316, 432] width 454 height 20
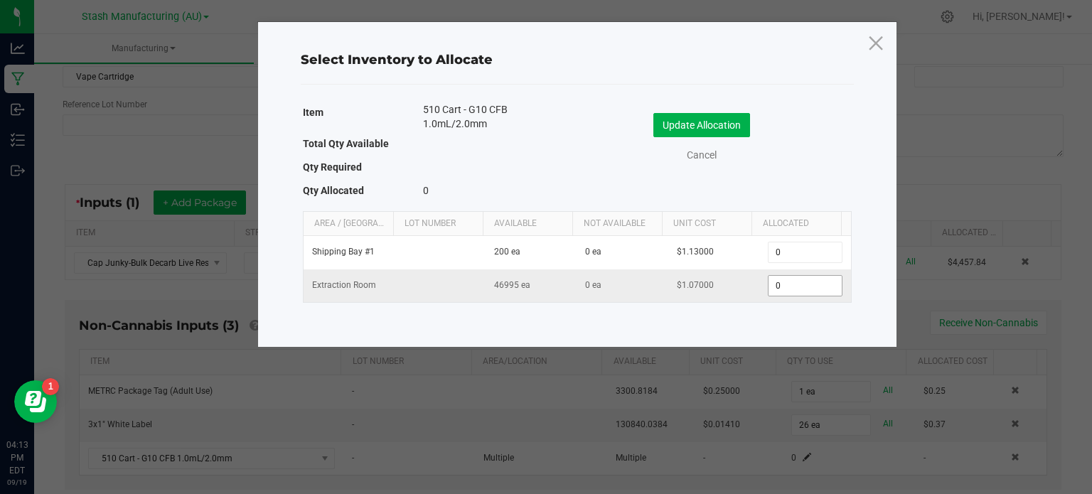
click at [774, 284] on input "0" at bounding box center [805, 286] width 73 height 20
type input "2,570"
click at [729, 127] on button "Update Allocation" at bounding box center [701, 125] width 97 height 24
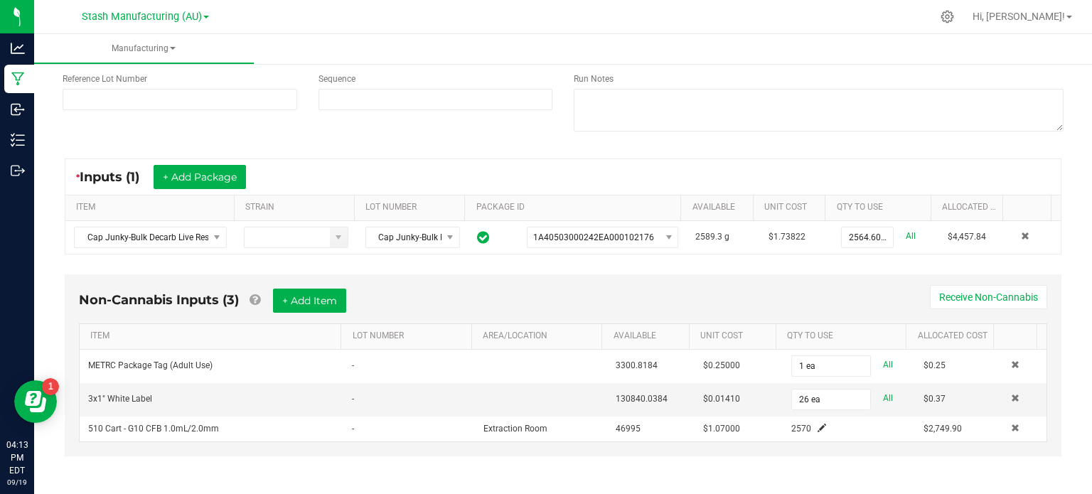
scroll to position [0, 0]
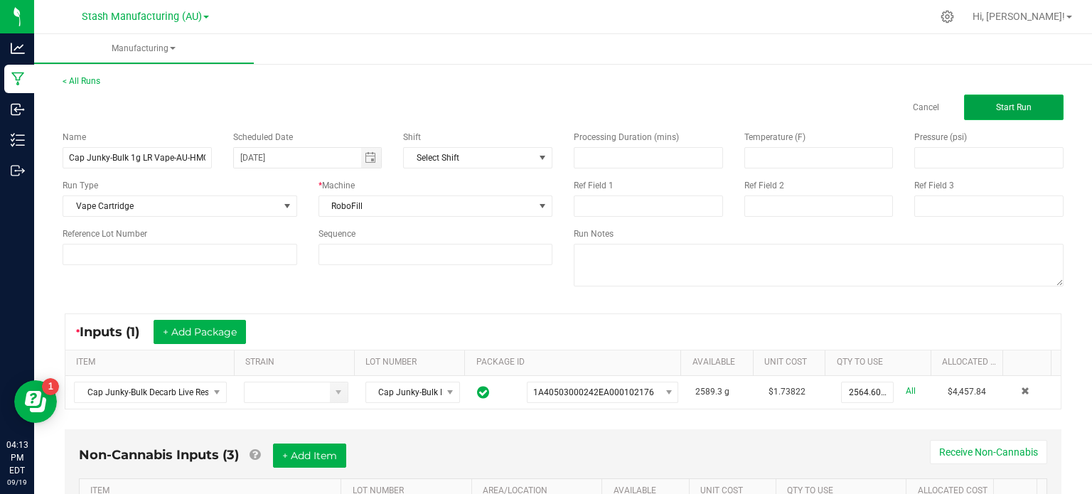
click at [1033, 100] on button "Start Run" at bounding box center [1014, 108] width 100 height 26
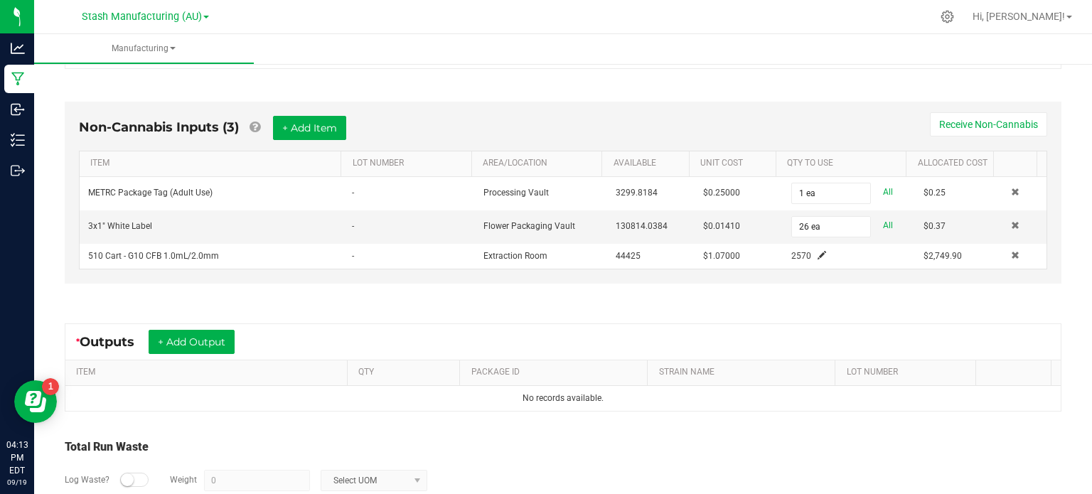
scroll to position [445, 0]
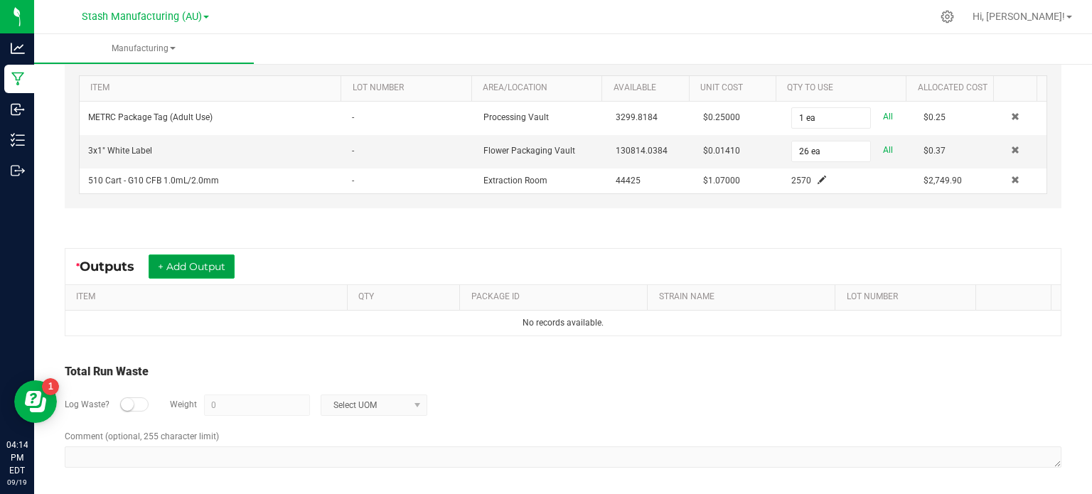
click at [188, 273] on button "+ Add Output" at bounding box center [192, 267] width 86 height 24
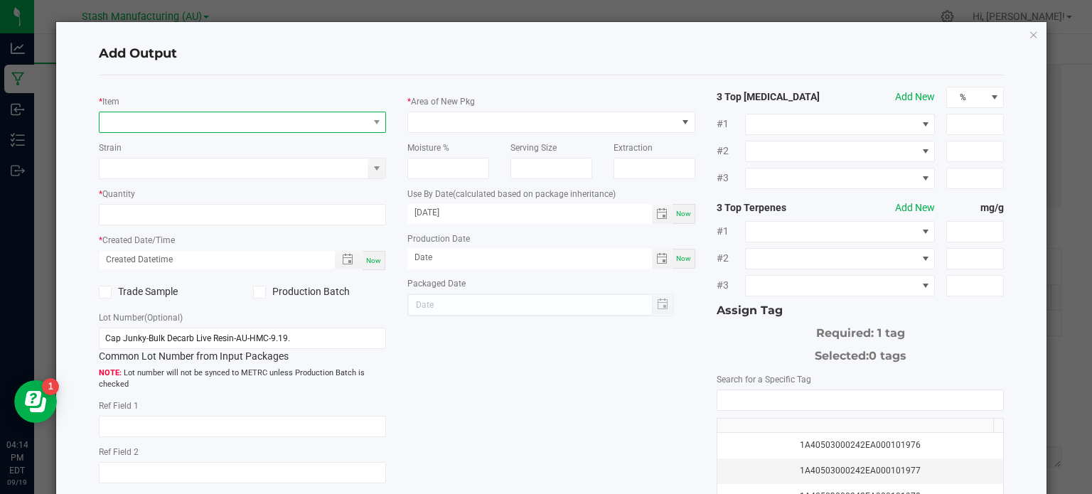
click at [205, 122] on span "NO DATA FOUND" at bounding box center [234, 122] width 269 height 20
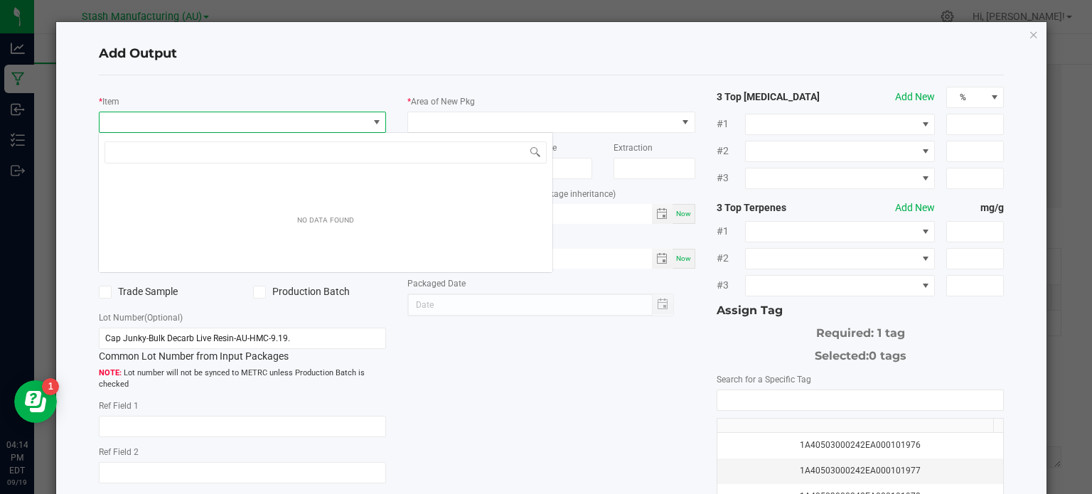
scroll to position [21, 284]
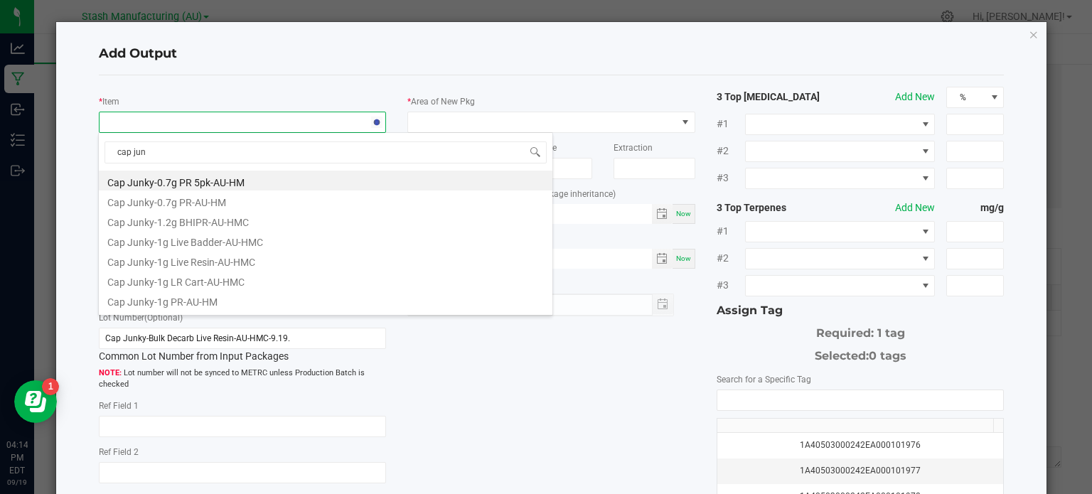
type input "cap junk"
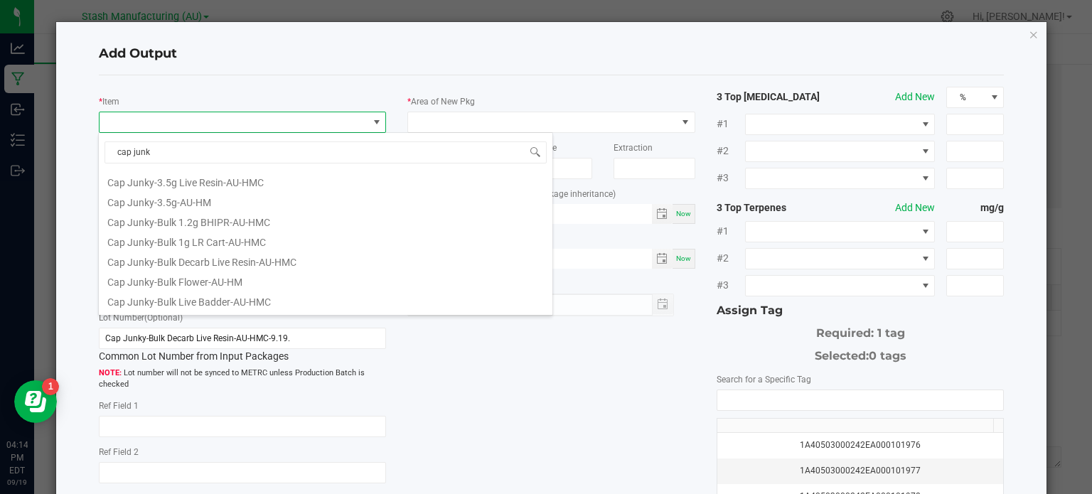
scroll to position [228, 0]
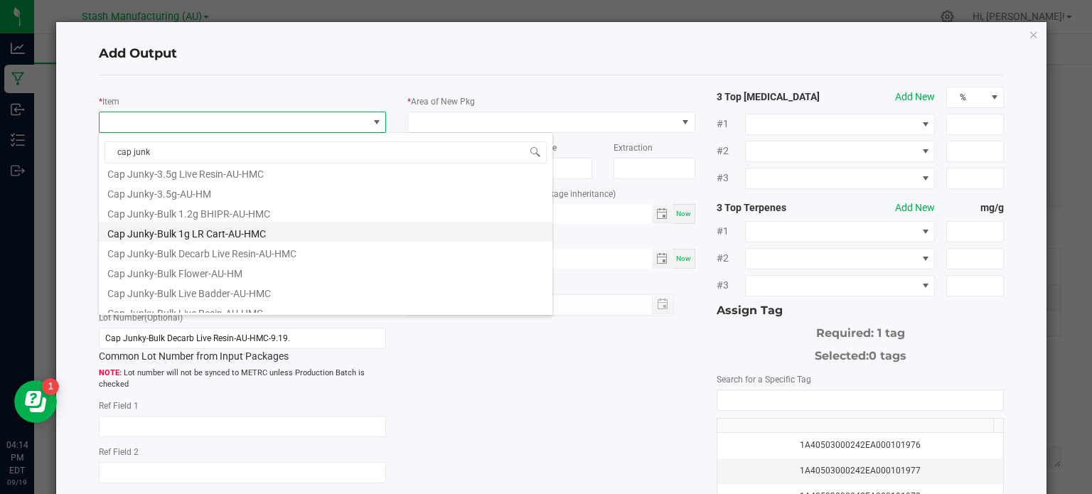
click at [424, 228] on li "Cap Junky-Bulk 1g LR Cart-AU-HMC" at bounding box center [326, 232] width 454 height 20
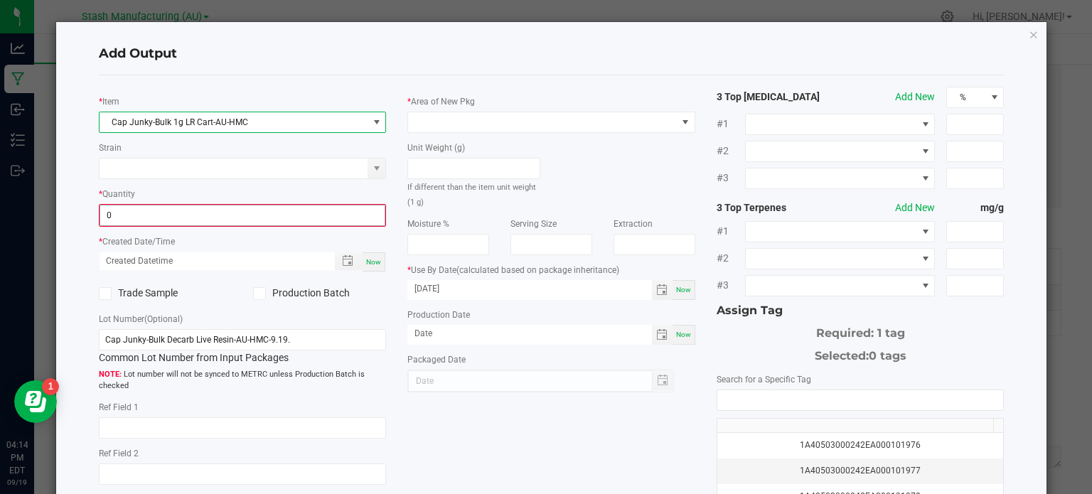
click at [361, 218] on input "0" at bounding box center [242, 215] width 285 height 20
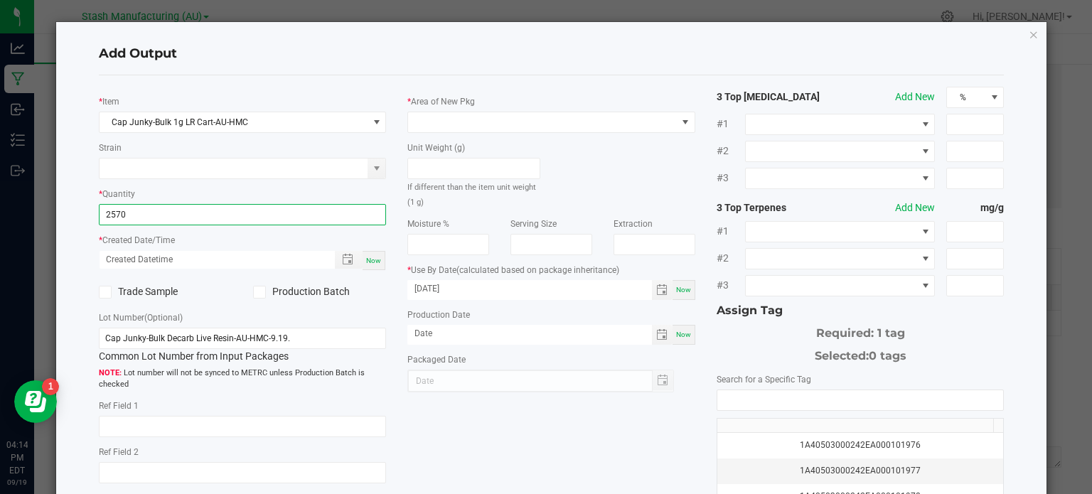
type input "2570 ea"
click at [373, 257] on span "Now" at bounding box center [373, 261] width 15 height 8
type input "[DATE] 4:14 PM"
type input "[DATE]"
click at [257, 292] on icon at bounding box center [259, 292] width 9 height 0
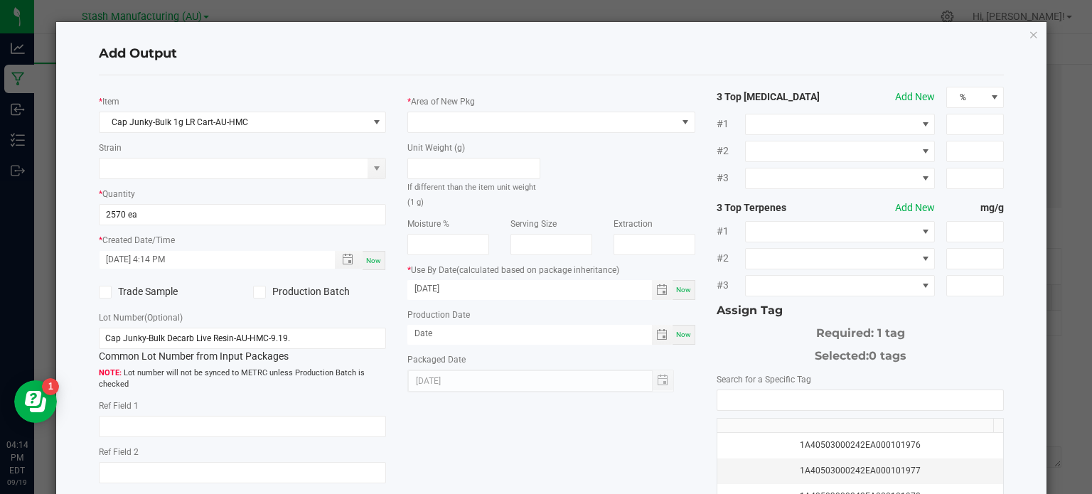
click at [0, 0] on input "Production Batch" at bounding box center [0, 0] width 0 height 0
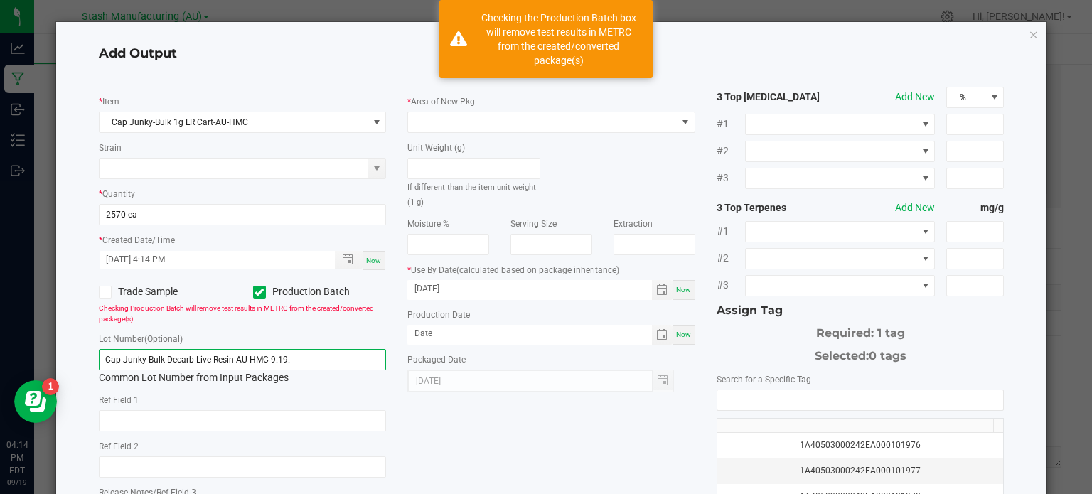
drag, startPoint x: 306, startPoint y: 355, endPoint x: 166, endPoint y: 342, distance: 140.7
click at [166, 342] on div "Lot Number (Optional) Cap Junky-Bulk Decarb Live Resin-AU-HMC-9.19. Common Lot …" at bounding box center [243, 358] width 288 height 54
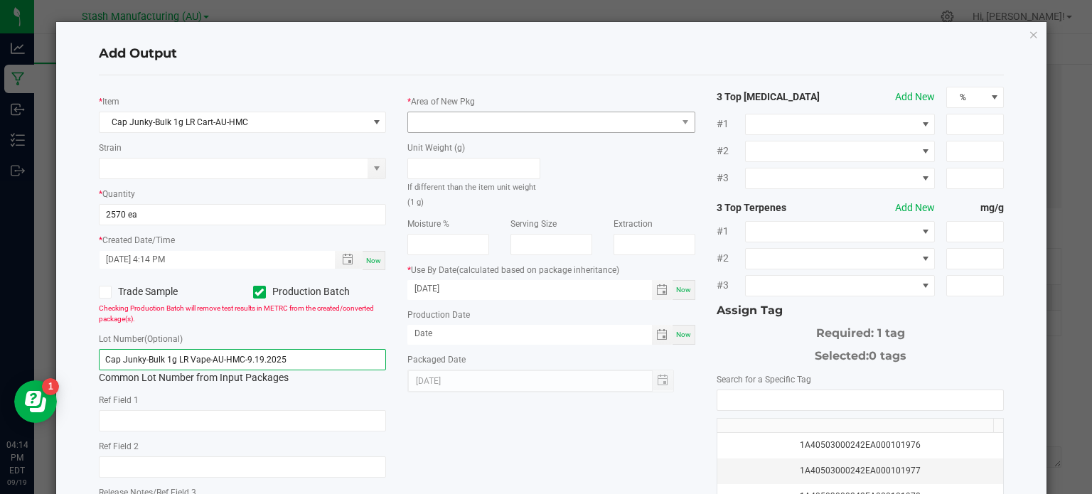
type input "Cap Junky-Bulk 1g LR Vape-AU-HMC-9.19.2025"
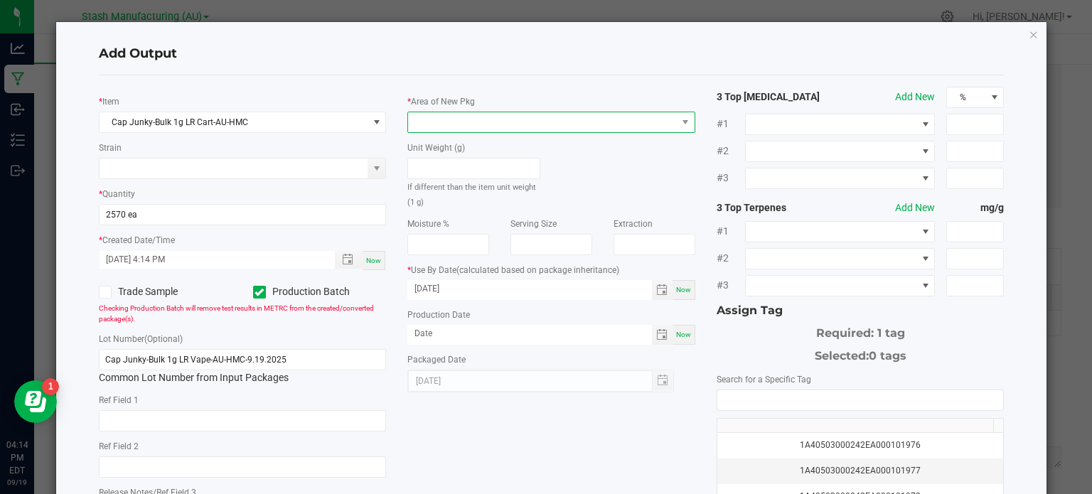
click at [562, 126] on span at bounding box center [542, 122] width 269 height 20
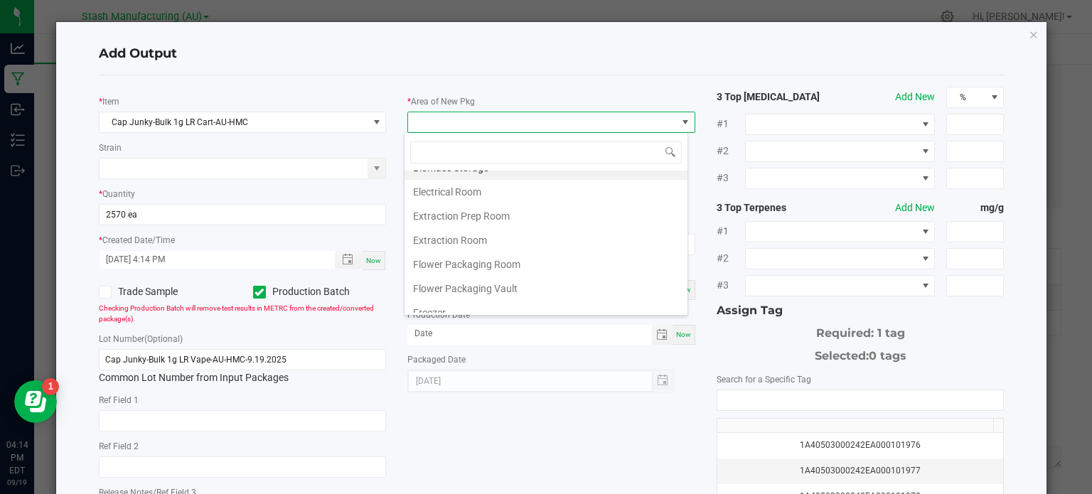
scroll to position [11, 0]
click at [637, 227] on li "Extraction Prep Room" at bounding box center [546, 220] width 283 height 24
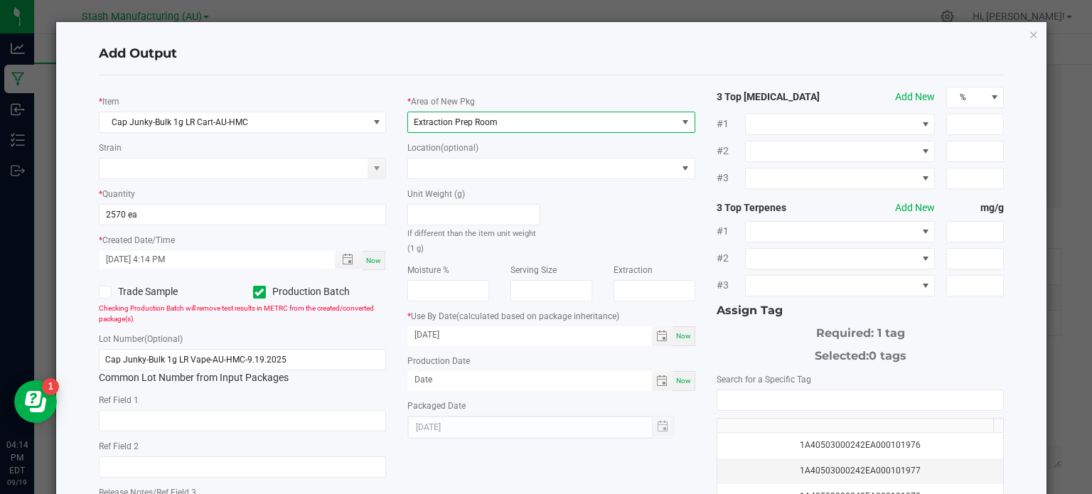
click at [673, 386] on div "Now" at bounding box center [684, 381] width 23 height 20
type input "[DATE]"
click at [754, 405] on input "NO DATA FOUND" at bounding box center [860, 400] width 287 height 20
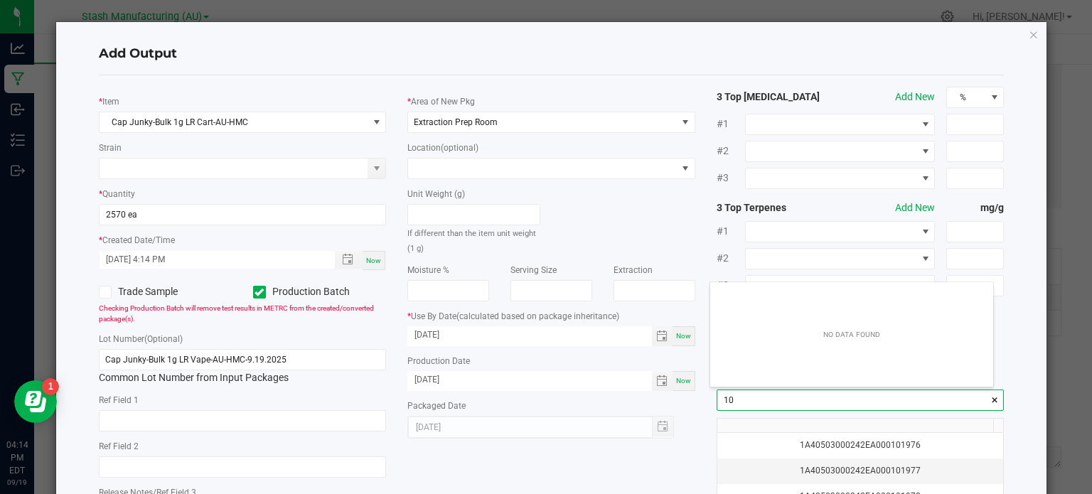
scroll to position [20, 284]
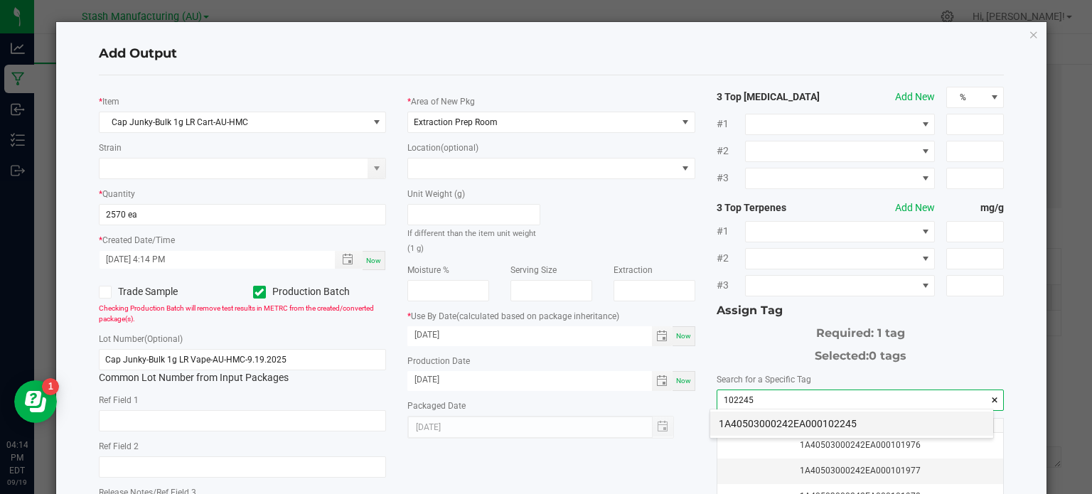
click at [769, 422] on li "1A40503000242EA000102245" at bounding box center [851, 424] width 283 height 24
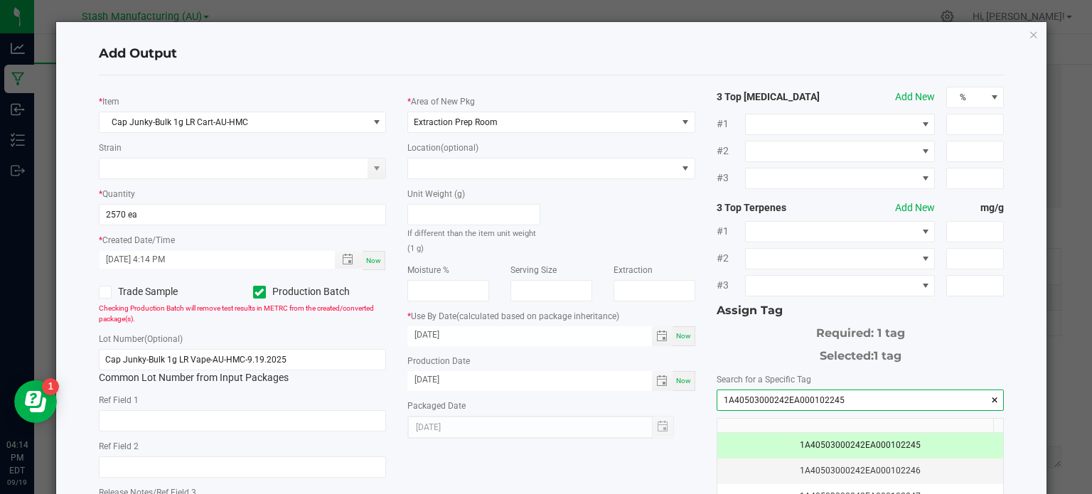
type input "1A40503000242EA000102245"
click at [706, 449] on div "3 Top [MEDICAL_DATA] Add New % #1 #2 #3 3 Top Terpenes Add New mg/g #1 #2 #3 As…" at bounding box center [860, 342] width 309 height 510
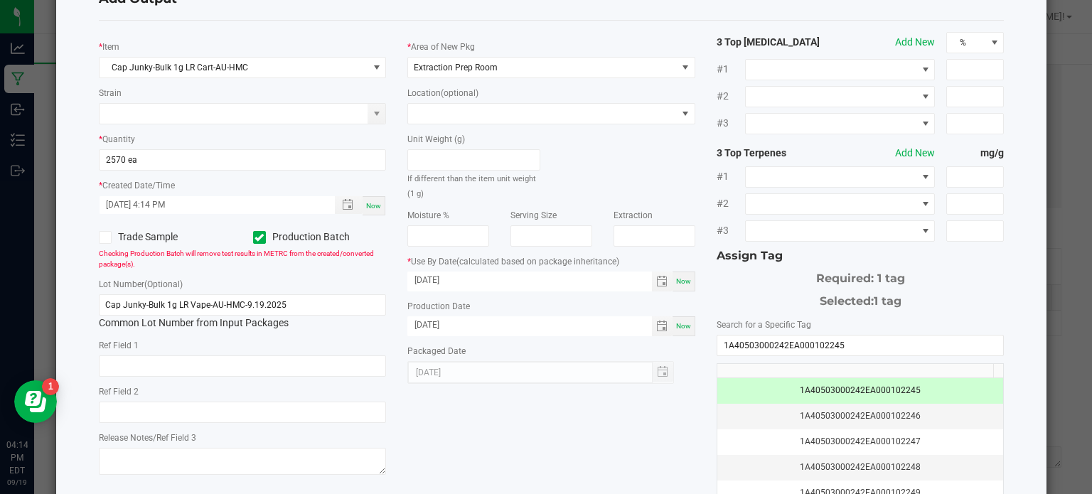
scroll to position [57, 0]
click at [677, 451] on div "* Item Cap Junky-Bulk 1g LR Cart-AU-HMC Strain * Quantity 2570 ea * Created Dat…" at bounding box center [551, 285] width 927 height 510
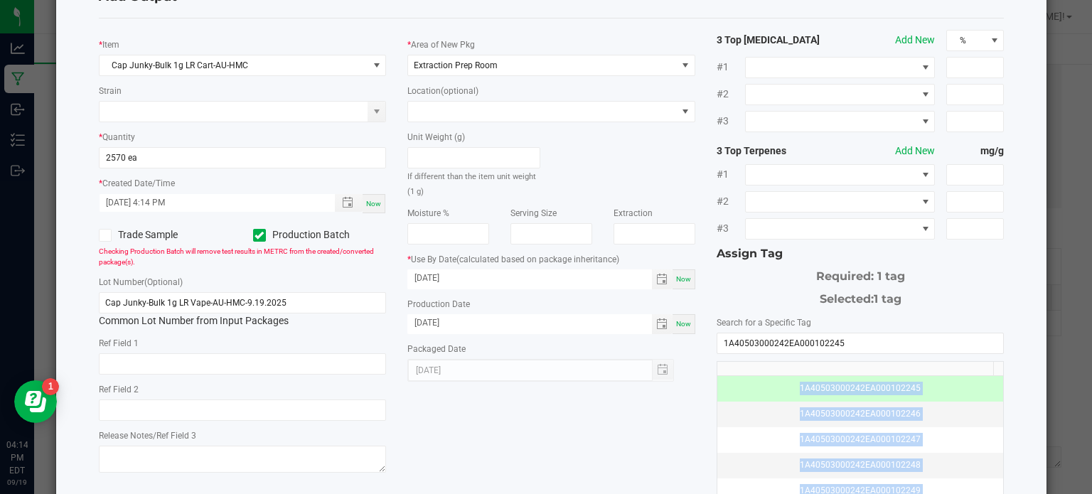
click at [677, 451] on div "* Item Cap Junky-Bulk 1g LR Cart-AU-HMC Strain * Quantity 2570 ea * Created Dat…" at bounding box center [551, 285] width 927 height 510
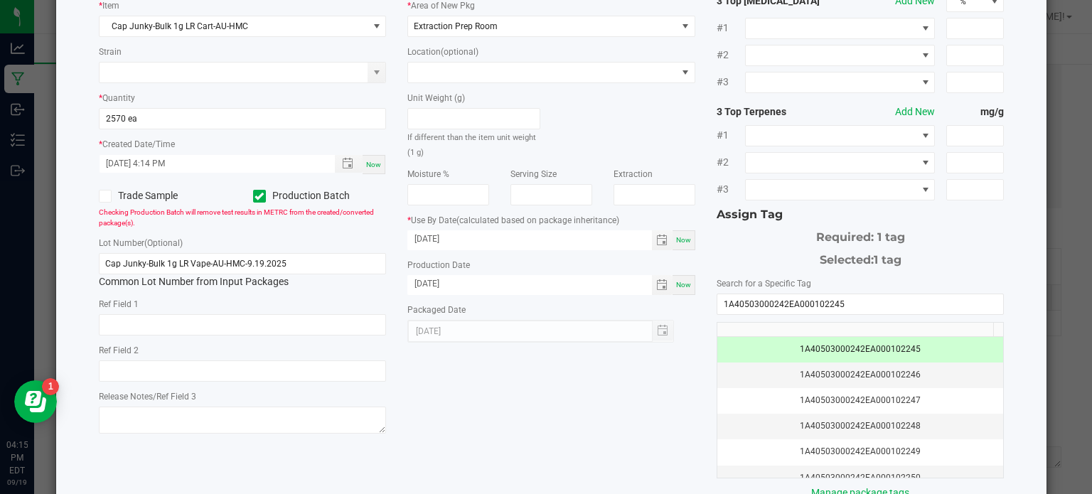
scroll to position [142, 0]
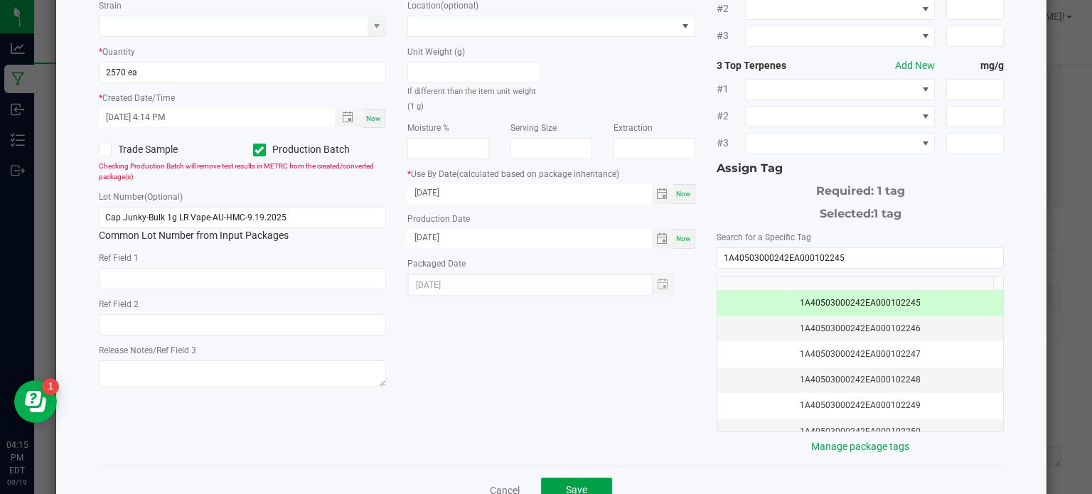
click at [597, 478] on button "Save" at bounding box center [576, 491] width 71 height 26
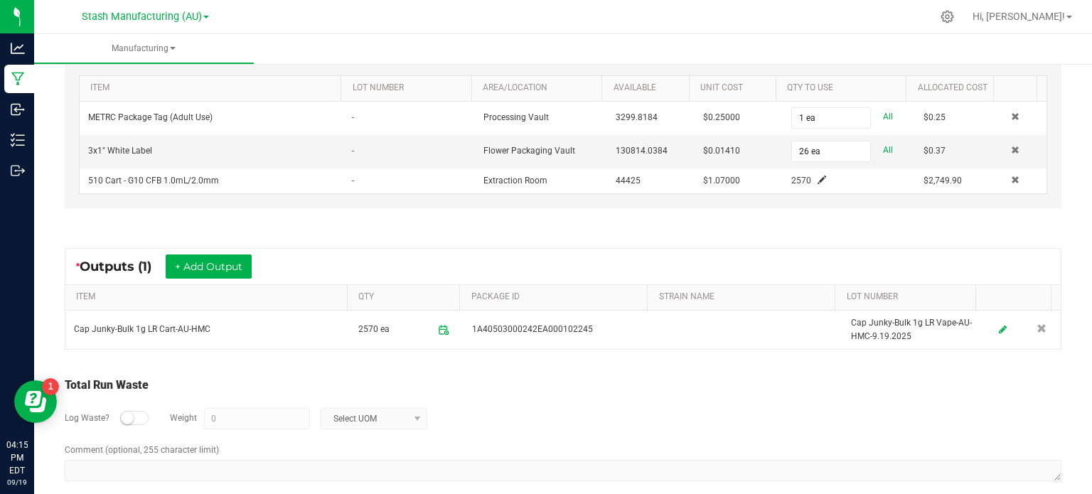
click at [950, 417] on div "Log Waste? Weight 0 Select UOM" at bounding box center [563, 419] width 997 height 50
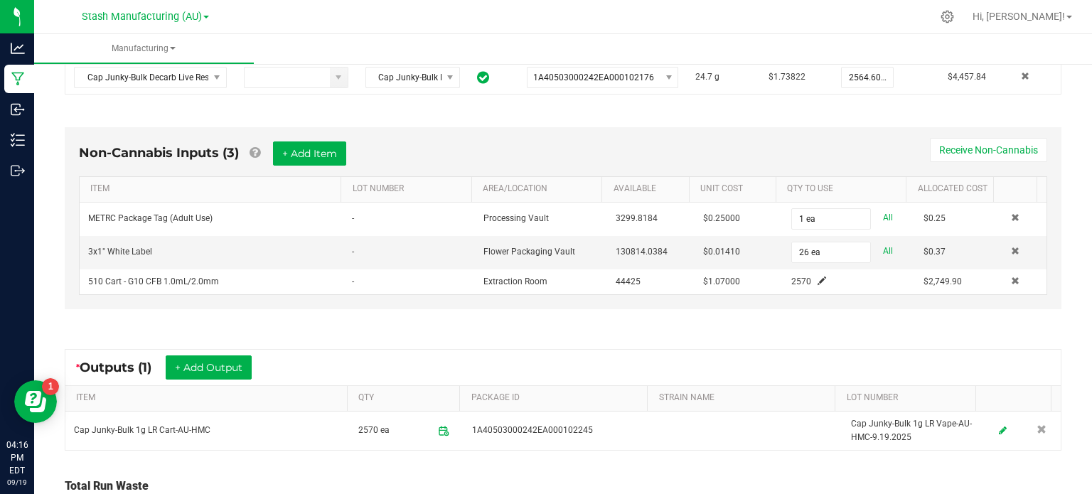
scroll to position [0, 0]
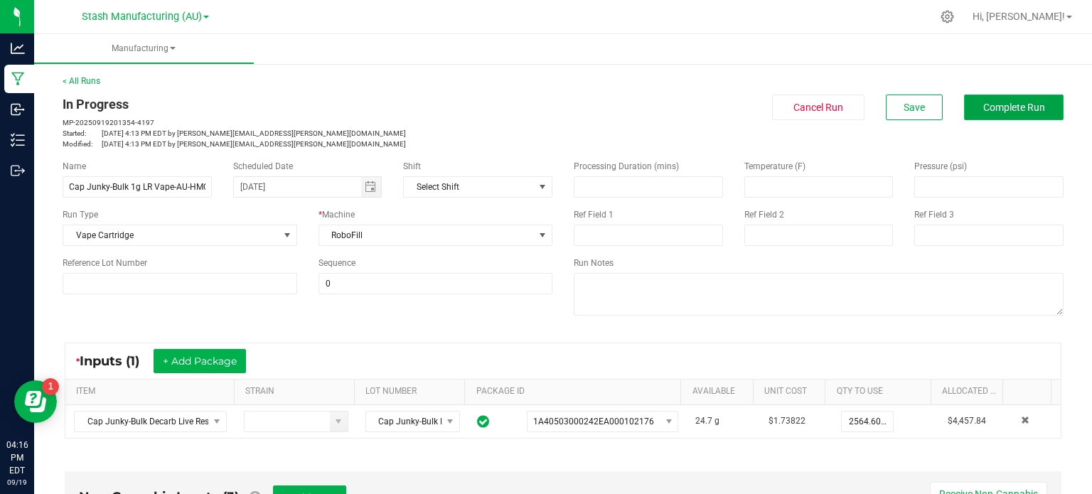
click at [1016, 100] on button "Complete Run" at bounding box center [1014, 108] width 100 height 26
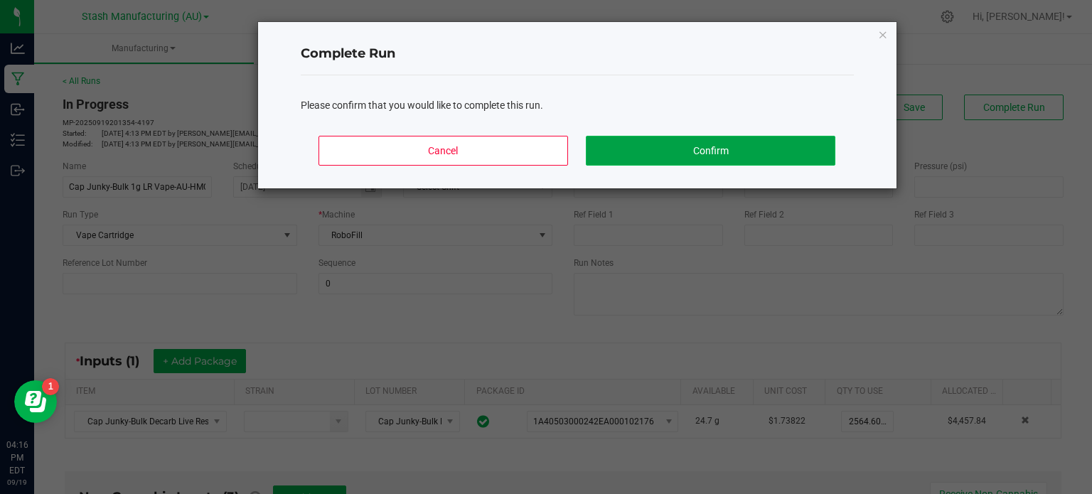
click at [773, 151] on button "Confirm" at bounding box center [710, 151] width 249 height 30
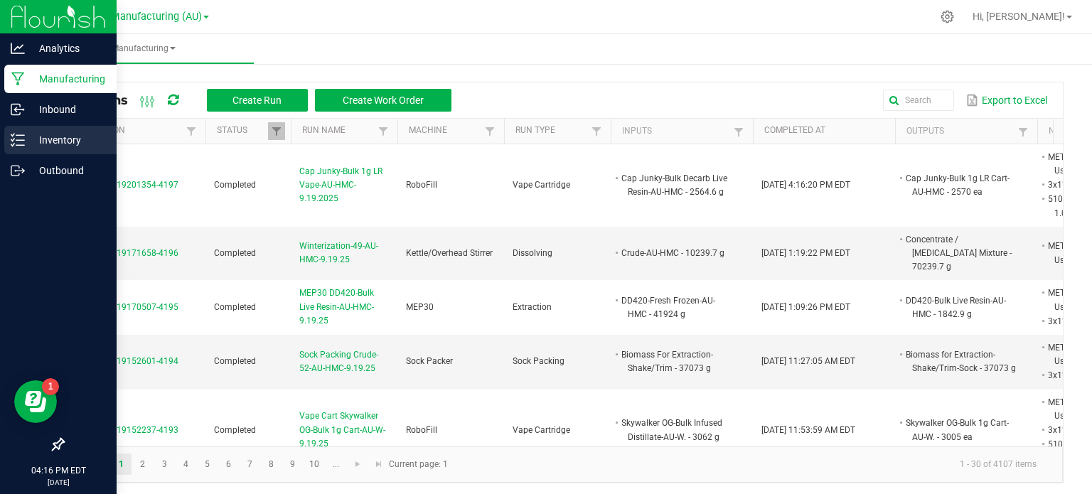
click at [37, 141] on p "Inventory" at bounding box center [67, 140] width 85 height 17
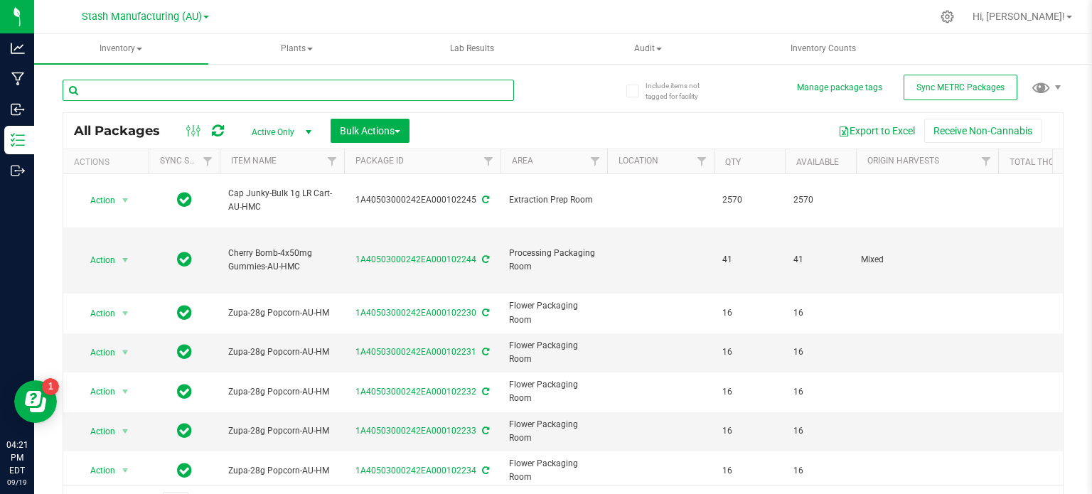
click at [255, 96] on input "text" at bounding box center [289, 90] width 452 height 21
type input "102245"
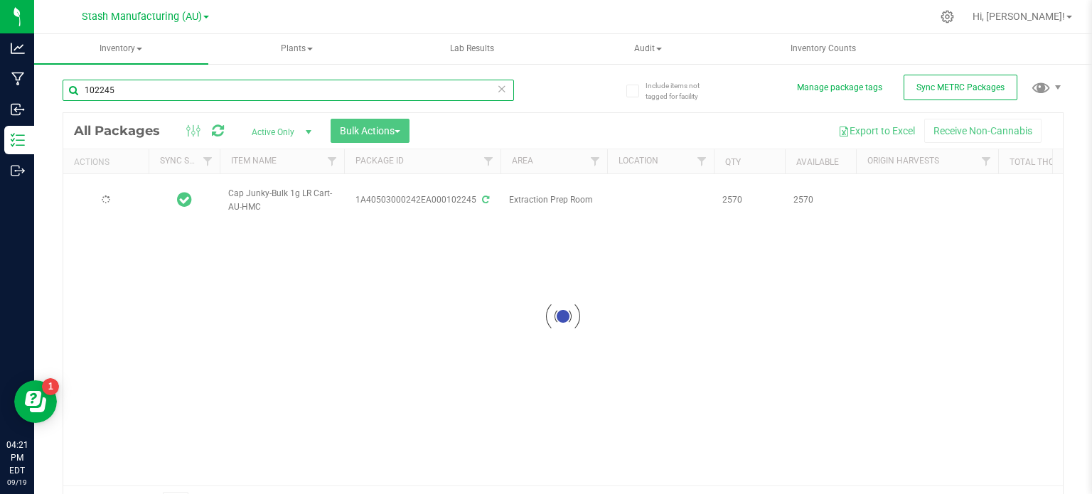
type input "[DATE]"
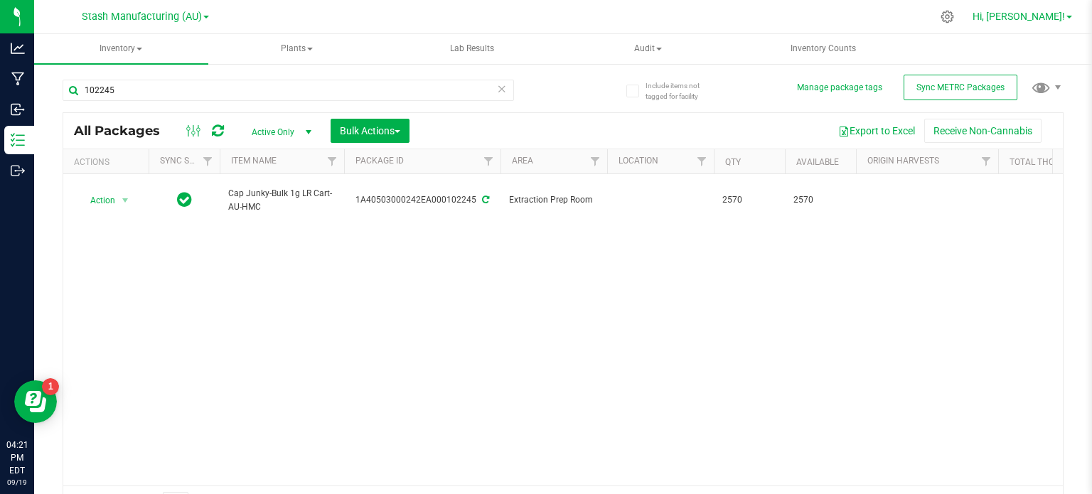
click at [1053, 21] on span "Hi, [PERSON_NAME]!" at bounding box center [1019, 16] width 92 height 11
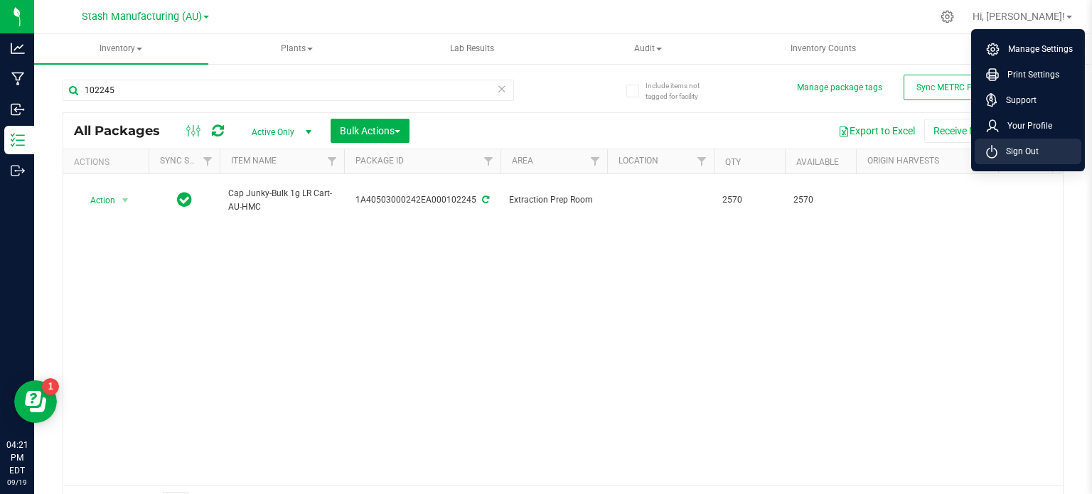
click at [1036, 150] on span "Sign Out" at bounding box center [1018, 151] width 41 height 14
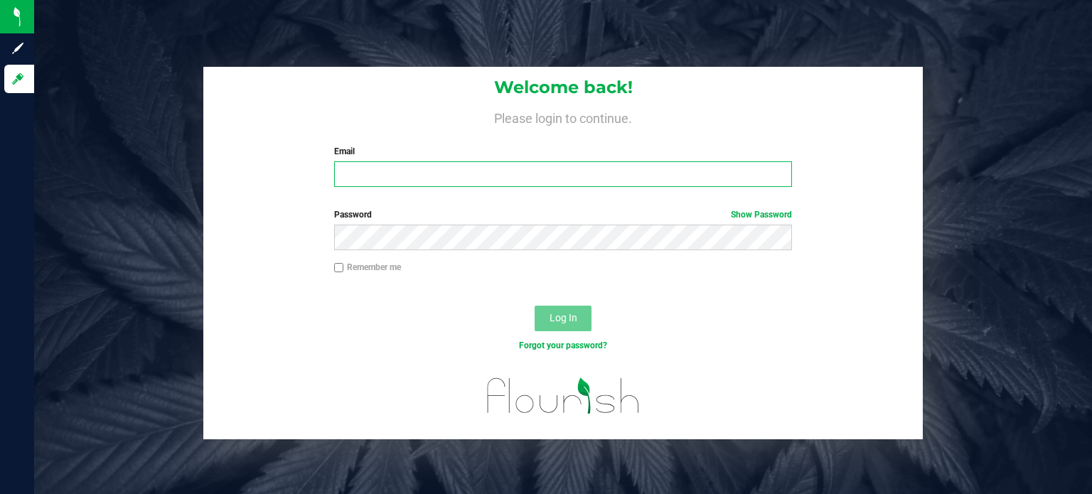
type input "[EMAIL_ADDRESS][PERSON_NAME][DOMAIN_NAME]"
